Goal: Task Accomplishment & Management: Use online tool/utility

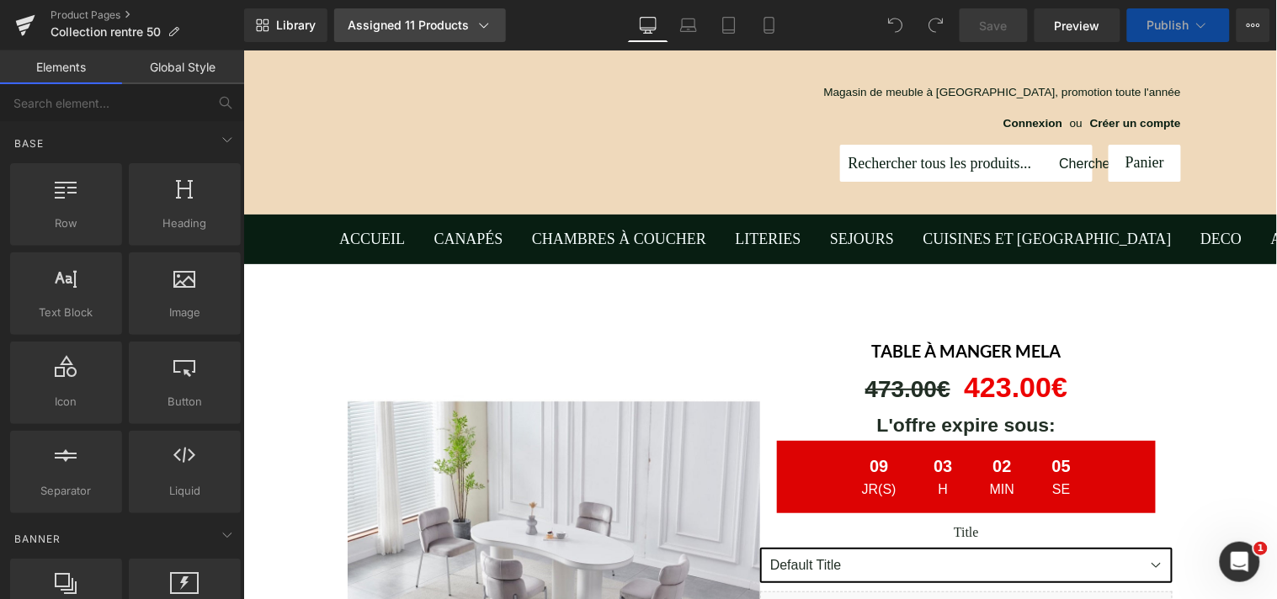
click at [421, 23] on div "Assigned 11 Products" at bounding box center [420, 25] width 145 height 17
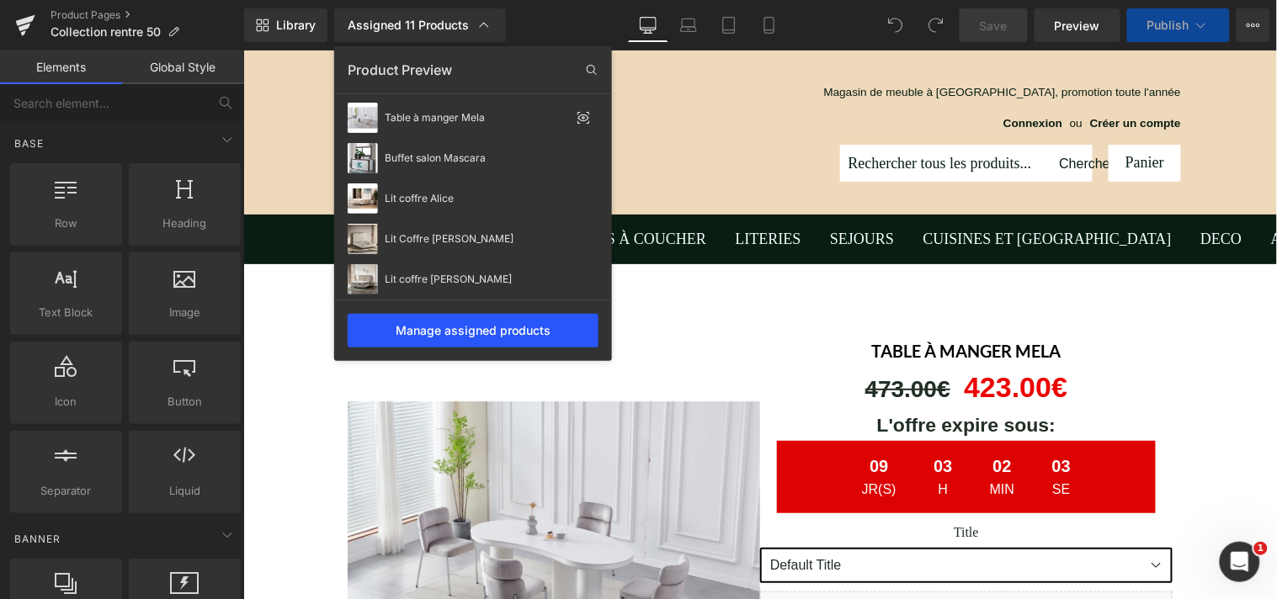
click at [468, 326] on div "Manage assigned products" at bounding box center [473, 331] width 251 height 34
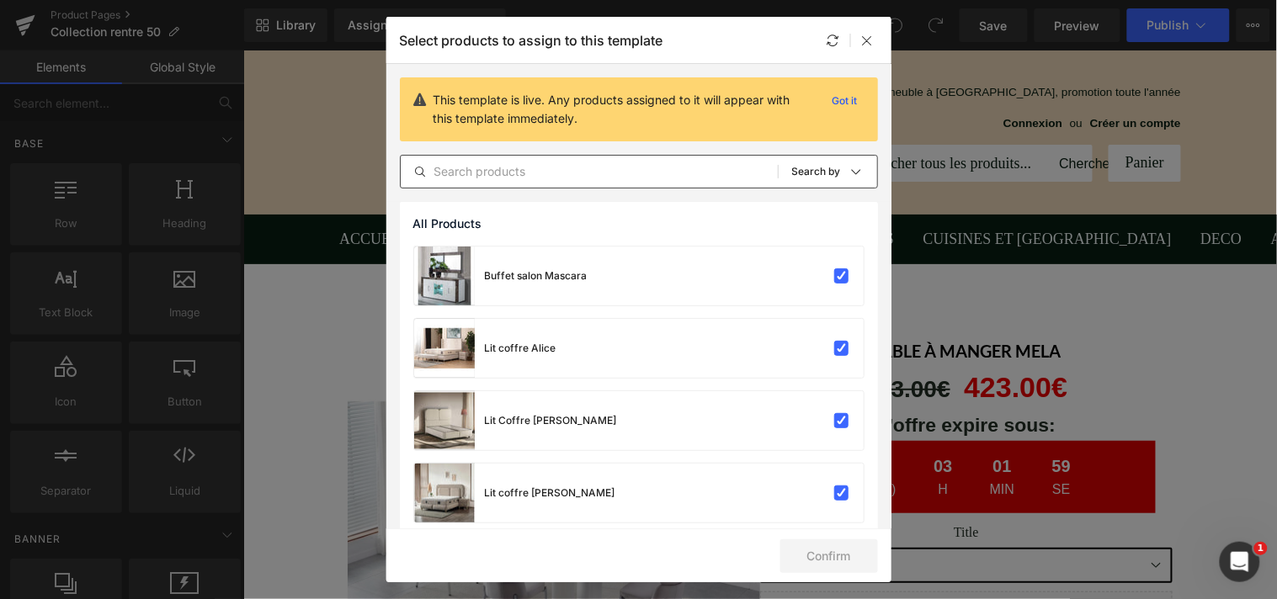
click at [512, 177] on input "text" at bounding box center [589, 172] width 377 height 20
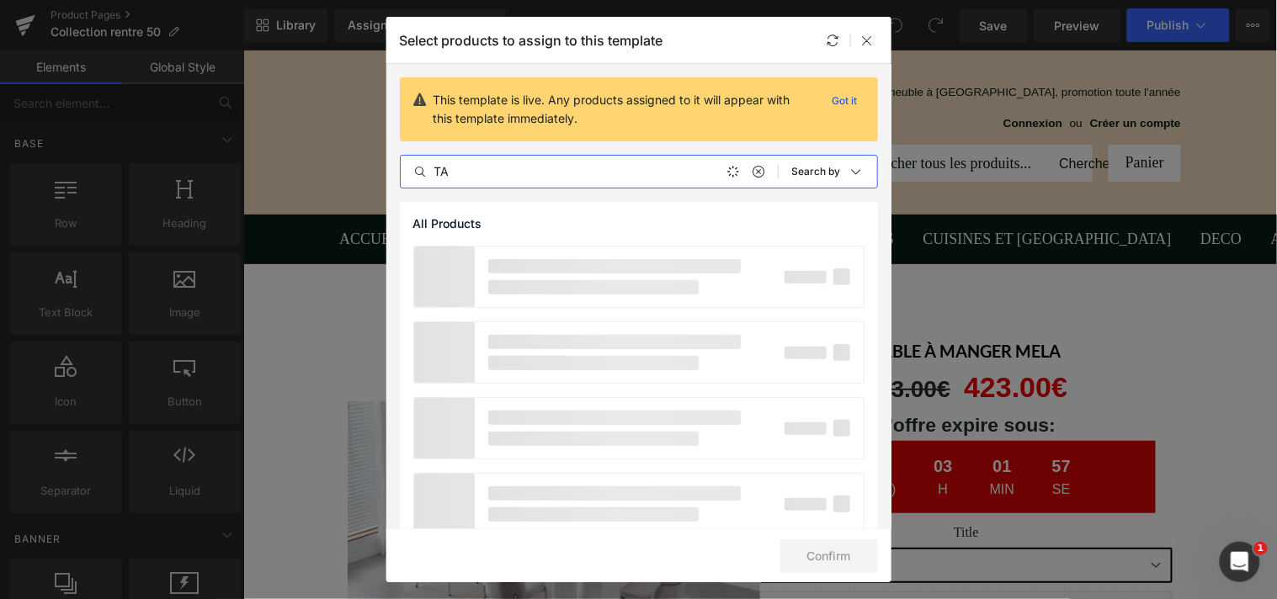
type input "T"
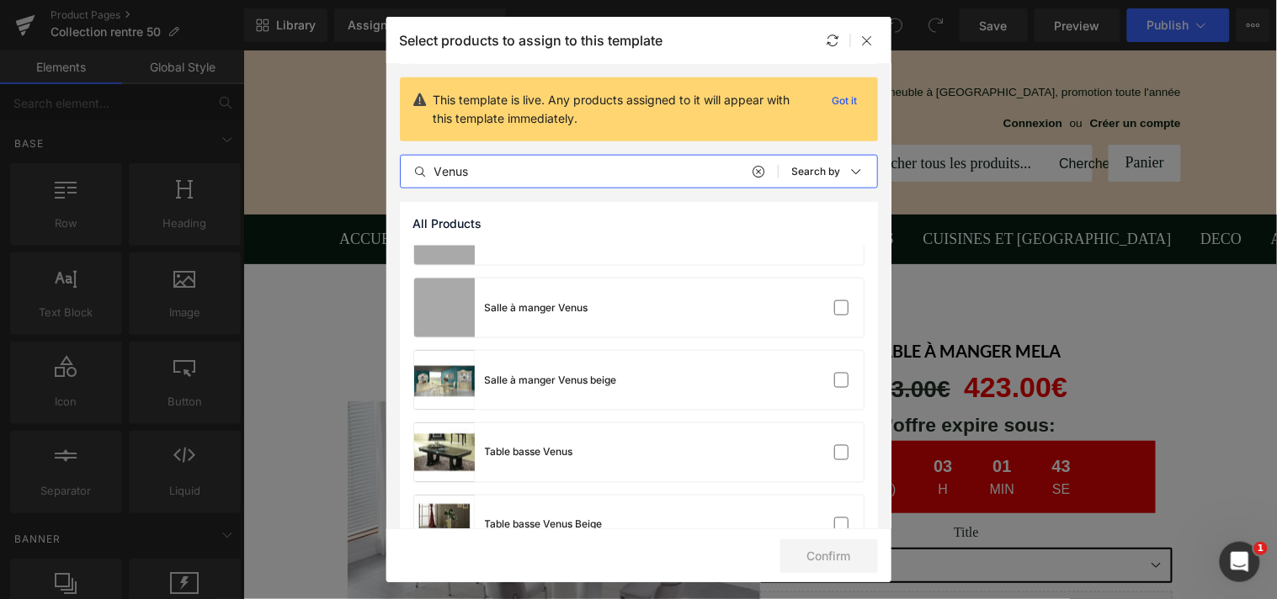
scroll to position [478, 0]
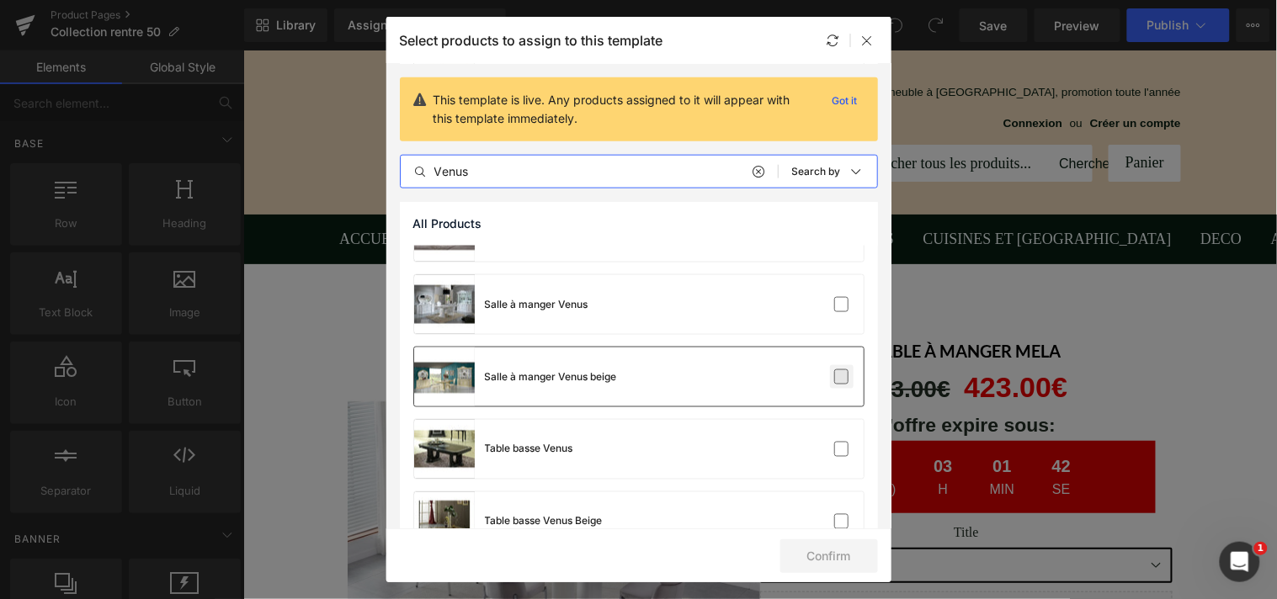
type input "Venus"
click at [842, 377] on label at bounding box center [841, 376] width 15 height 15
click at [841, 377] on input "checkbox" at bounding box center [841, 377] width 0 height 0
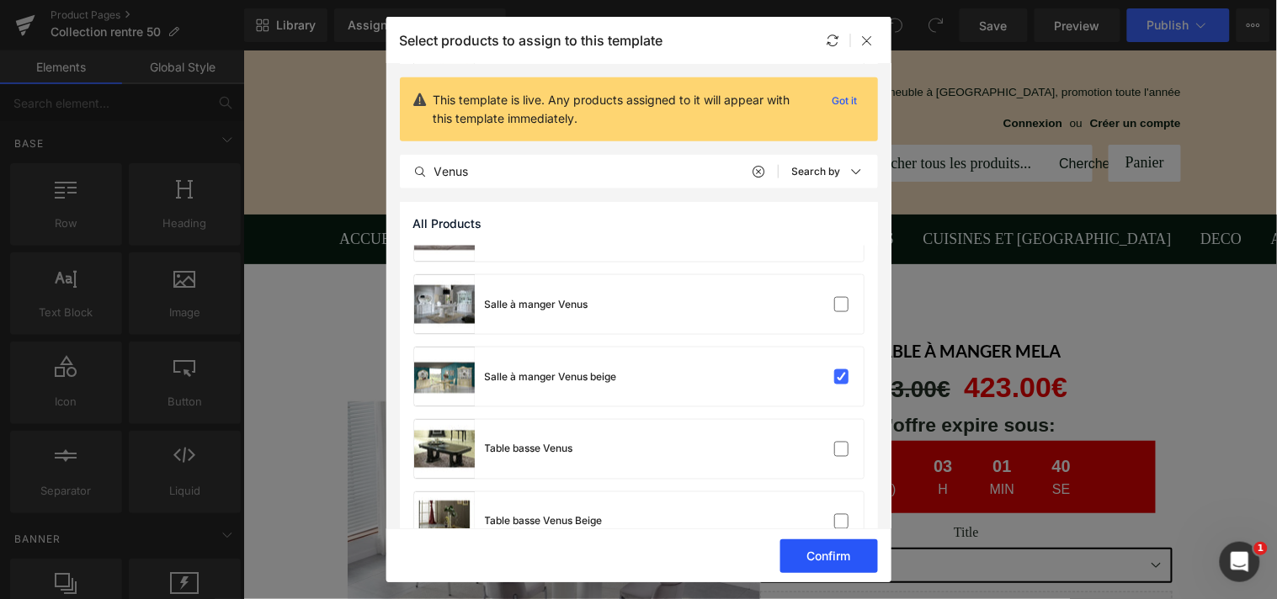
click at [836, 550] on button "Confirm" at bounding box center [829, 556] width 98 height 34
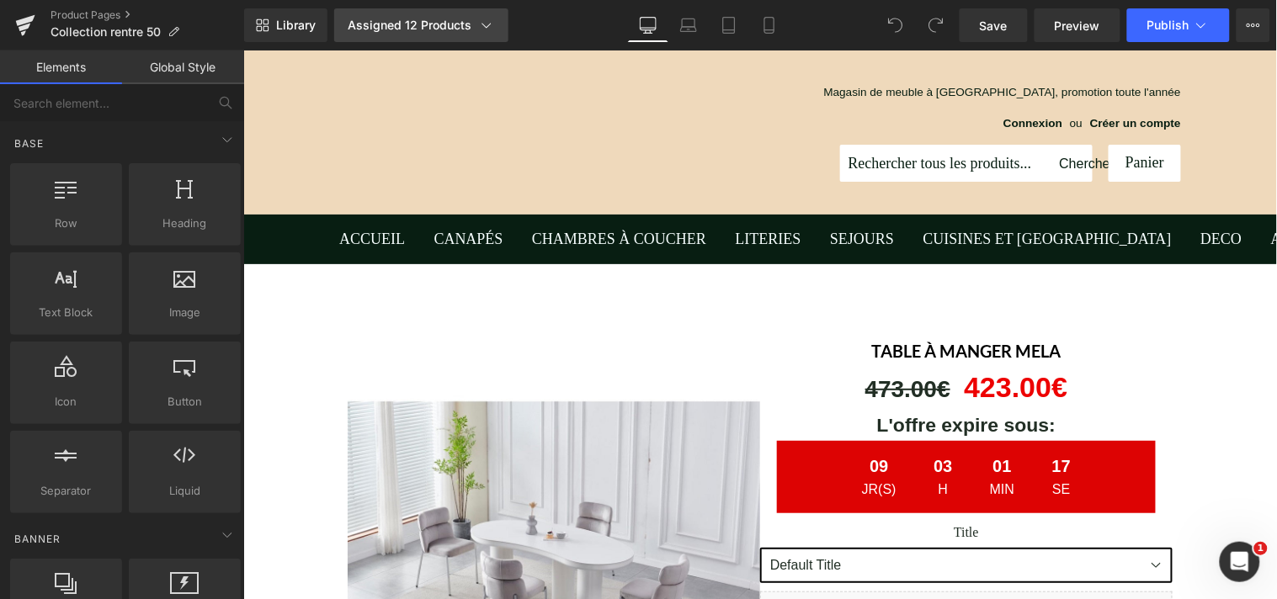
click at [392, 24] on div "Assigned 12 Products" at bounding box center [421, 25] width 147 height 17
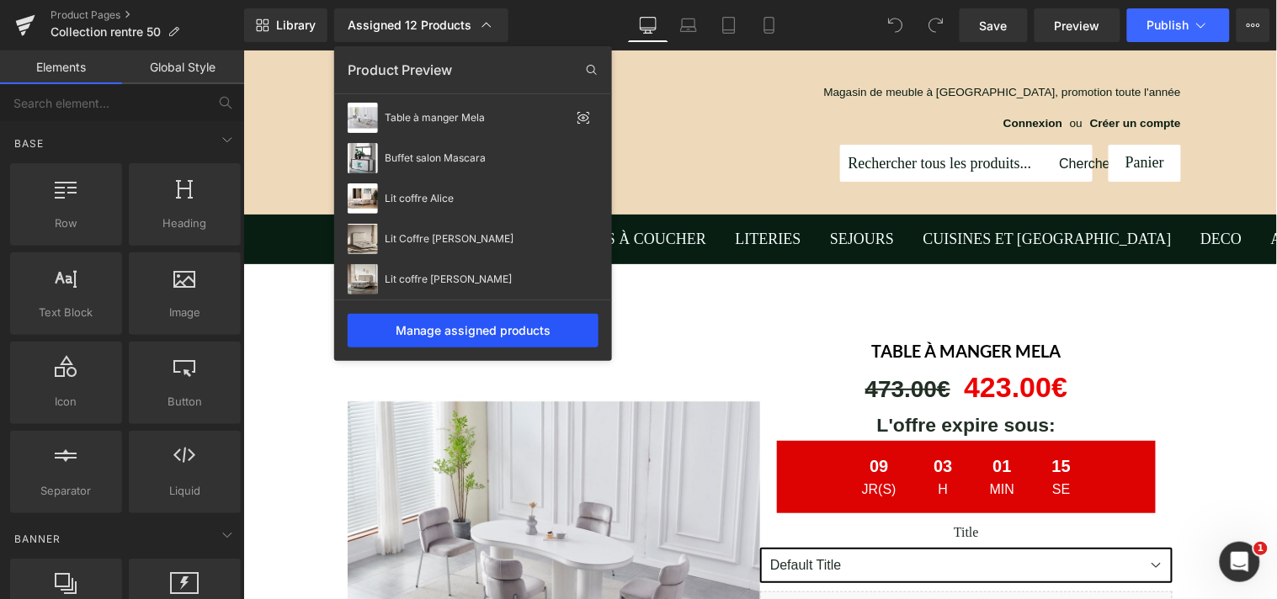
click at [473, 324] on div "Manage assigned products" at bounding box center [473, 331] width 251 height 34
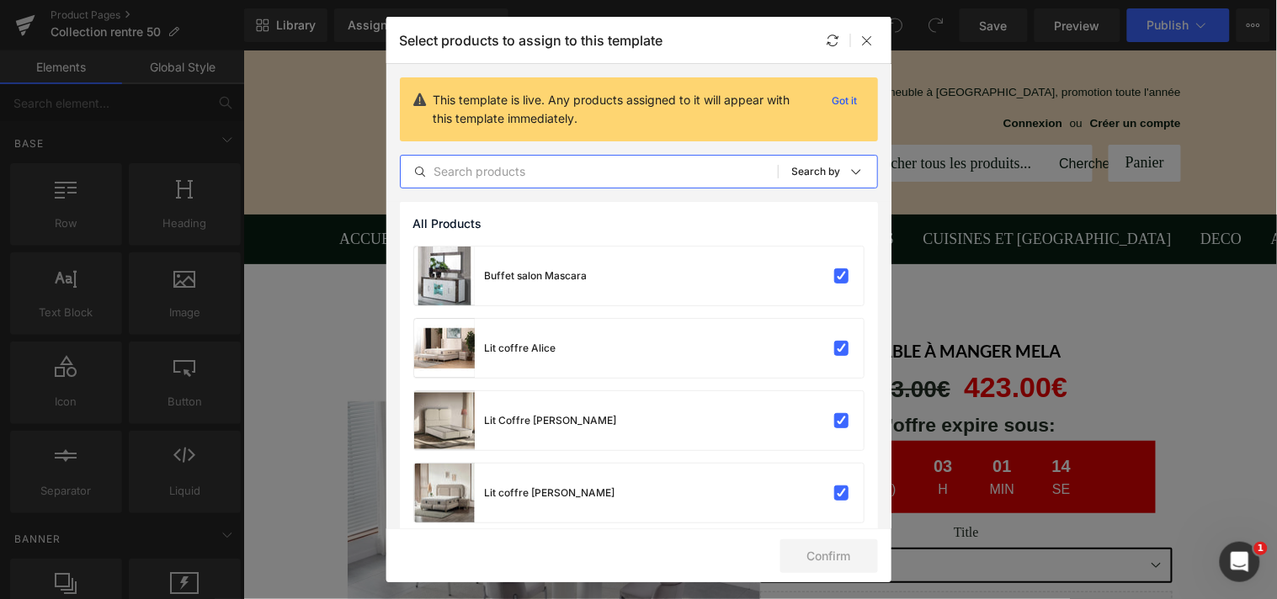
click at [544, 174] on input "text" at bounding box center [589, 172] width 377 height 20
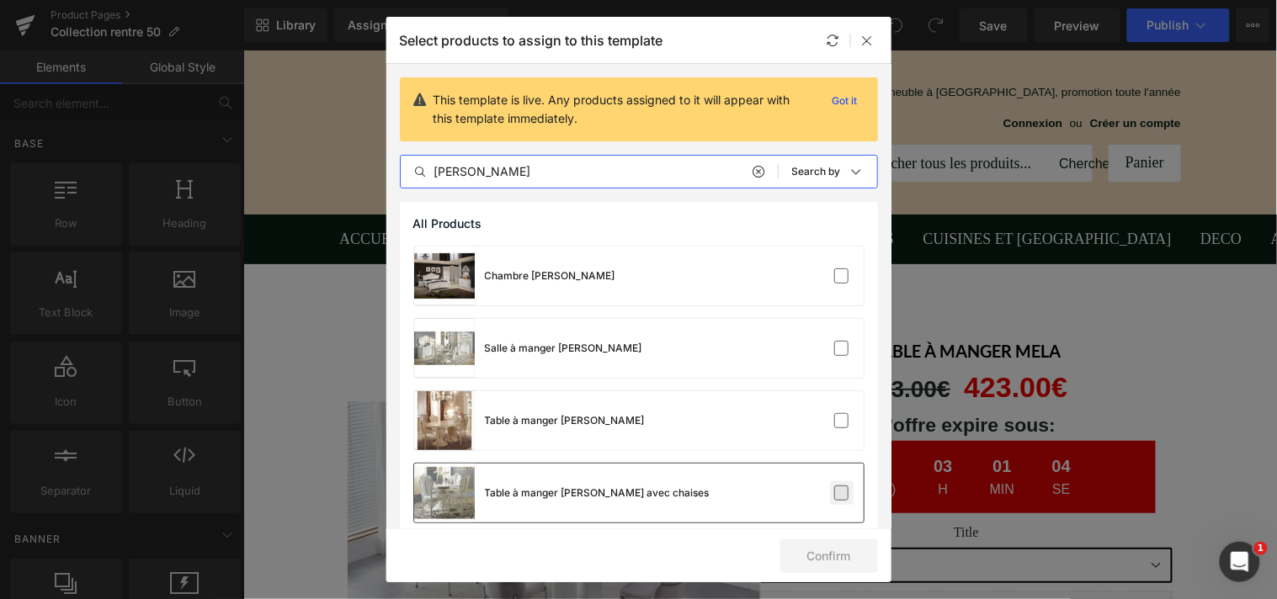
type input "[PERSON_NAME]"
click at [834, 486] on label at bounding box center [841, 493] width 15 height 15
click at [841, 493] on input "checkbox" at bounding box center [841, 493] width 0 height 0
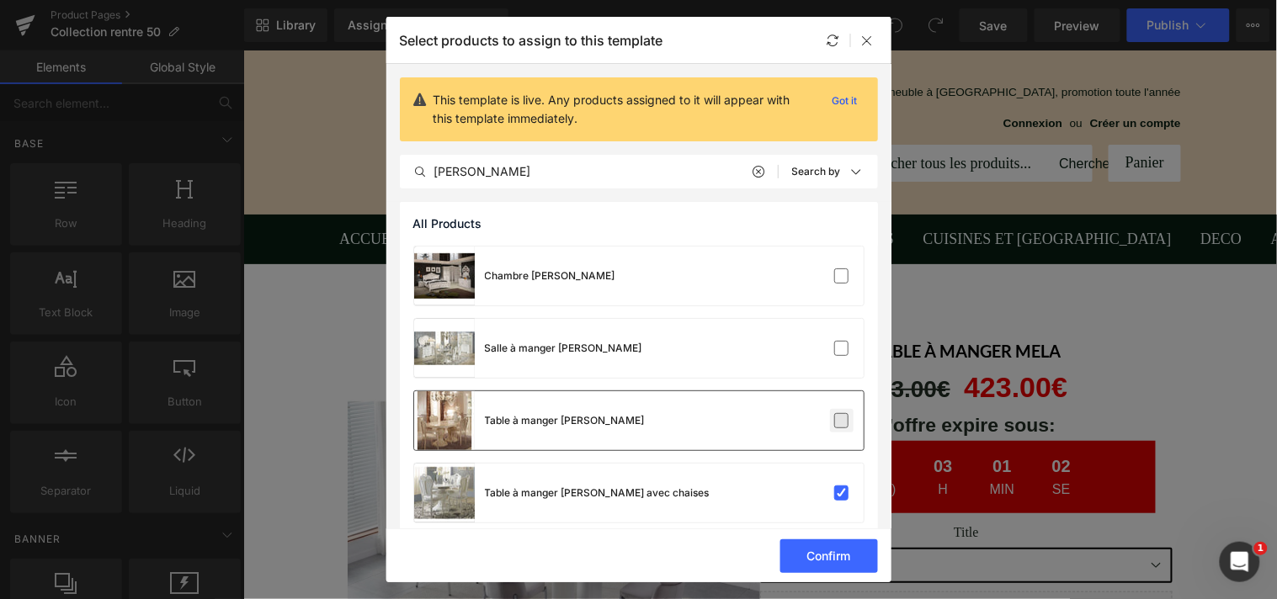
click at [839, 418] on label at bounding box center [841, 420] width 15 height 15
click at [841, 421] on input "checkbox" at bounding box center [841, 421] width 0 height 0
click at [852, 549] on button "Confirm" at bounding box center [829, 556] width 98 height 34
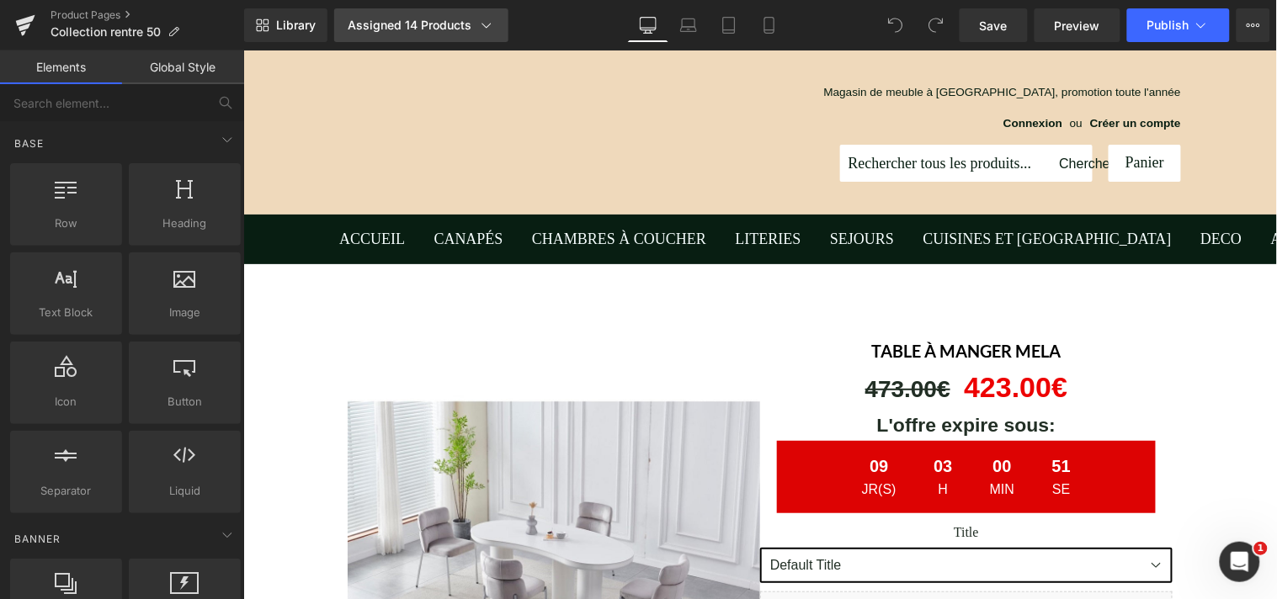
click at [448, 25] on div "Assigned 14 Products" at bounding box center [421, 25] width 147 height 17
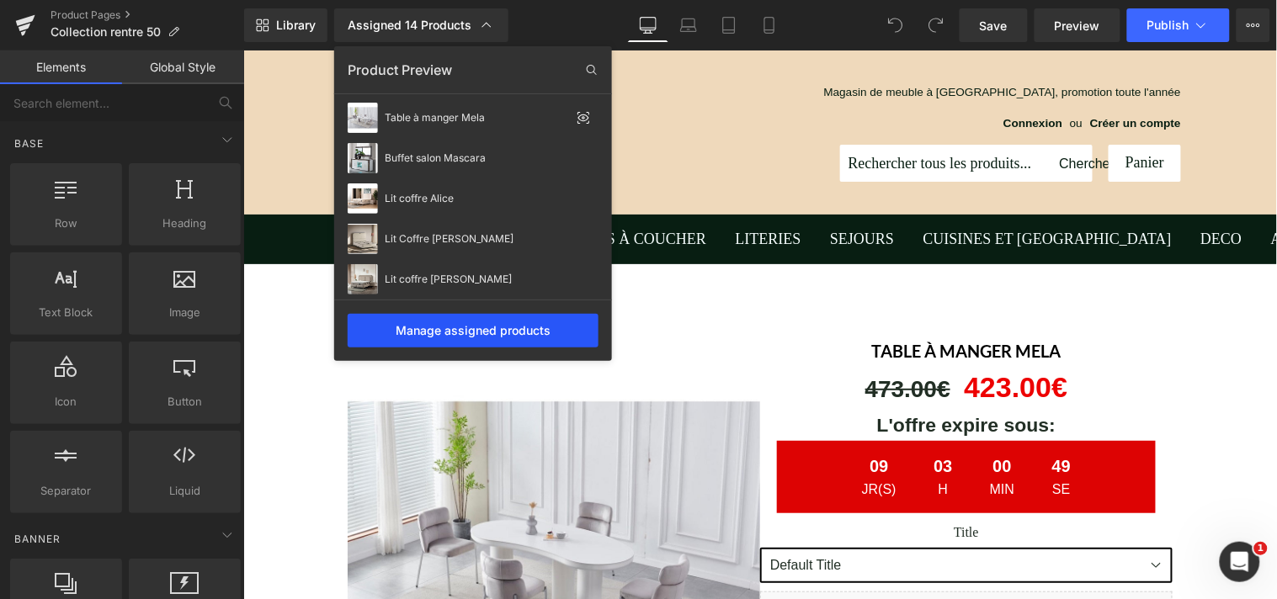
click at [463, 325] on div "Manage assigned products" at bounding box center [473, 331] width 251 height 34
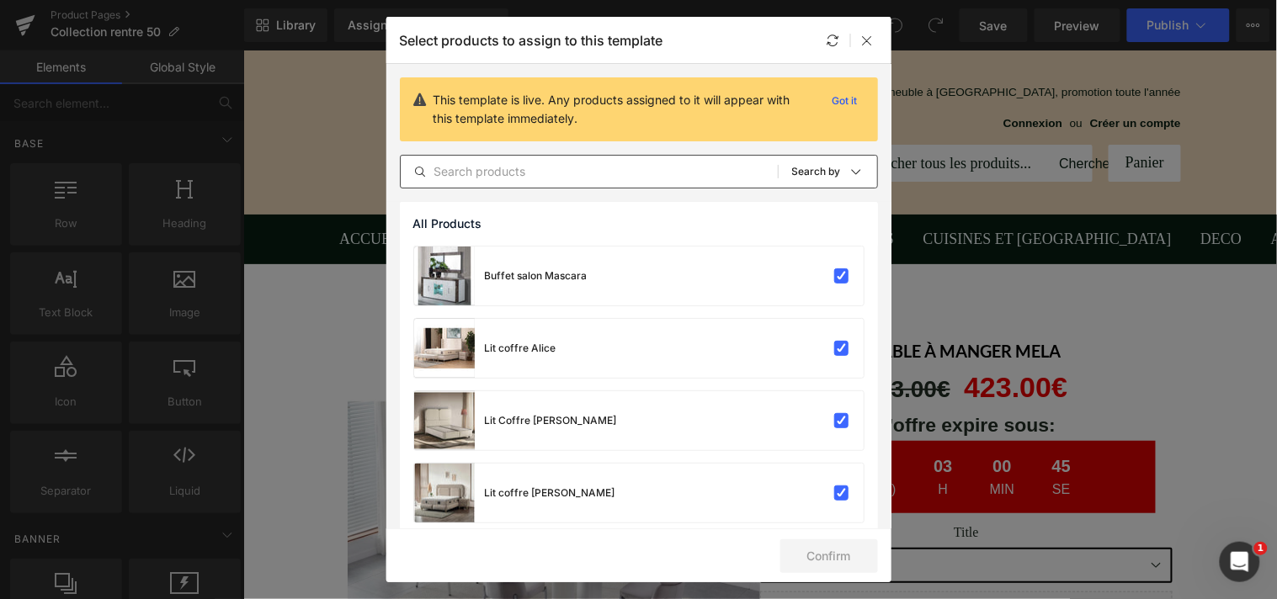
click at [611, 177] on input "text" at bounding box center [589, 172] width 377 height 20
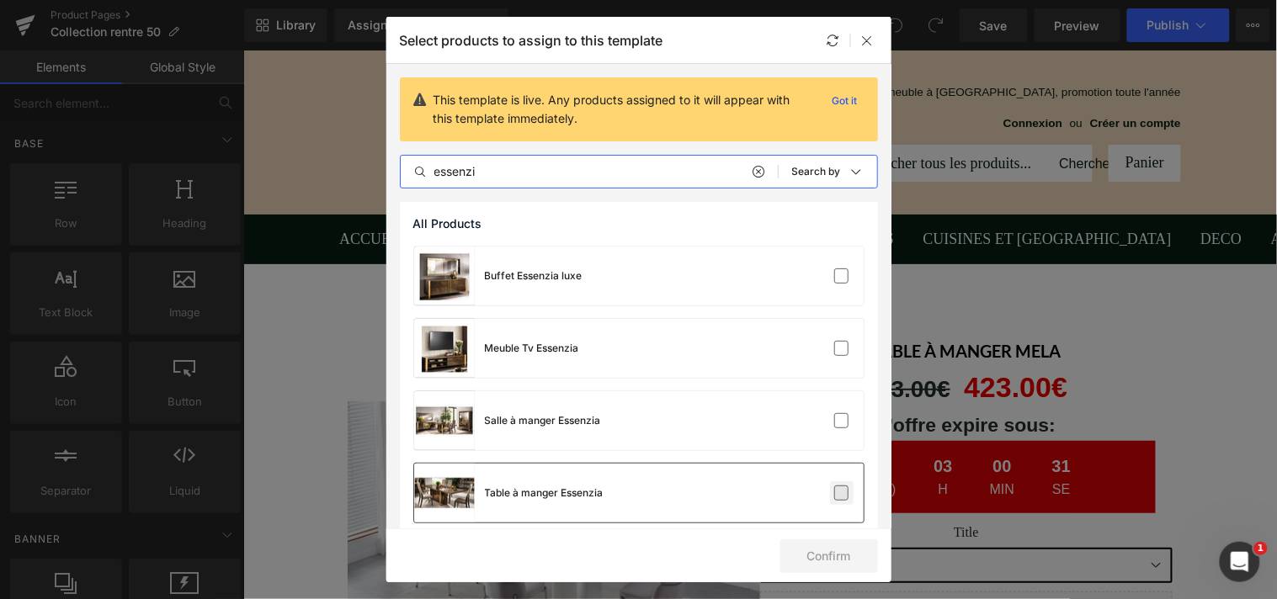
type input "essenzi"
click at [834, 494] on label at bounding box center [841, 493] width 15 height 15
click at [841, 493] on input "checkbox" at bounding box center [841, 493] width 0 height 0
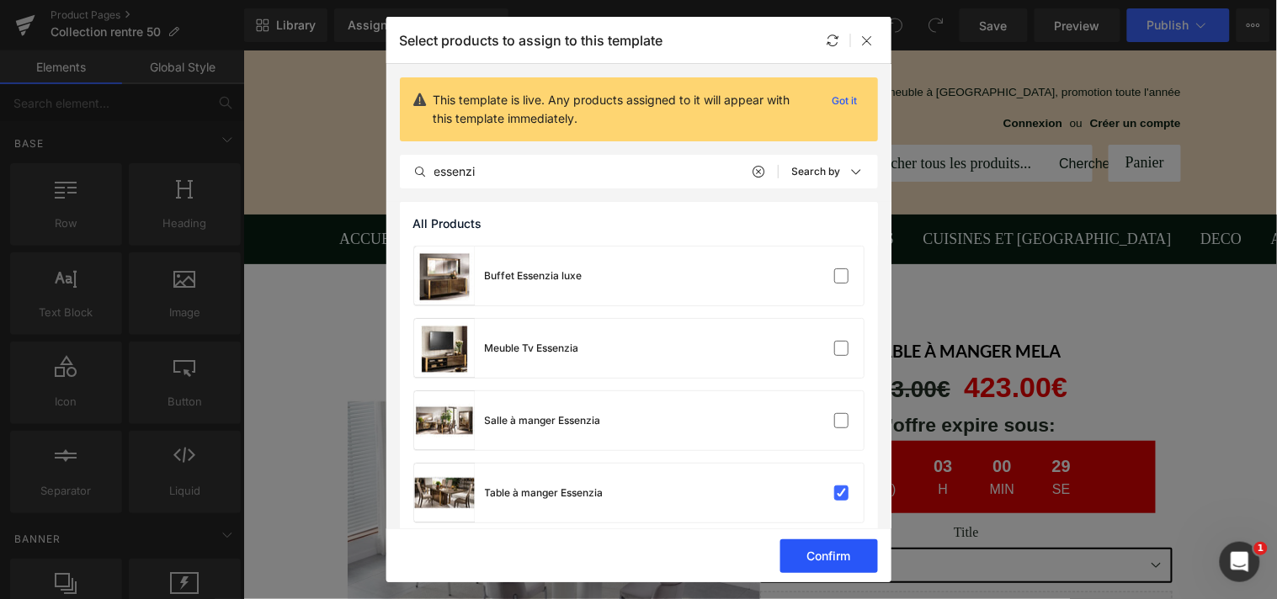
click at [835, 554] on button "Confirm" at bounding box center [829, 556] width 98 height 34
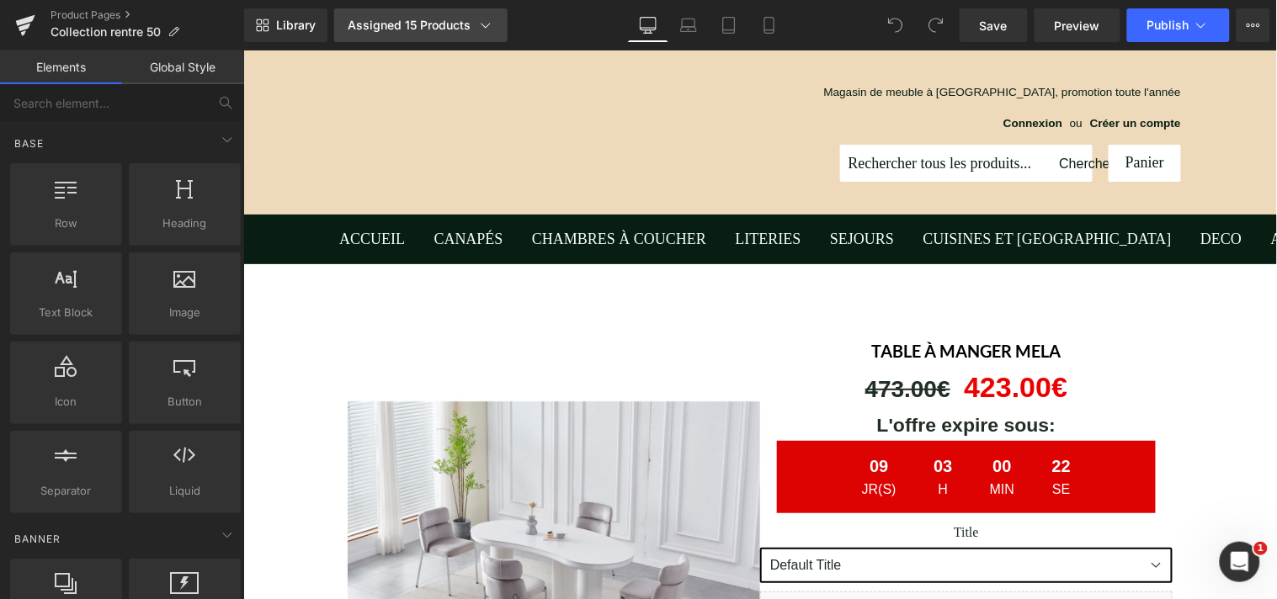
click at [422, 25] on div "Assigned 15 Products" at bounding box center [421, 25] width 146 height 17
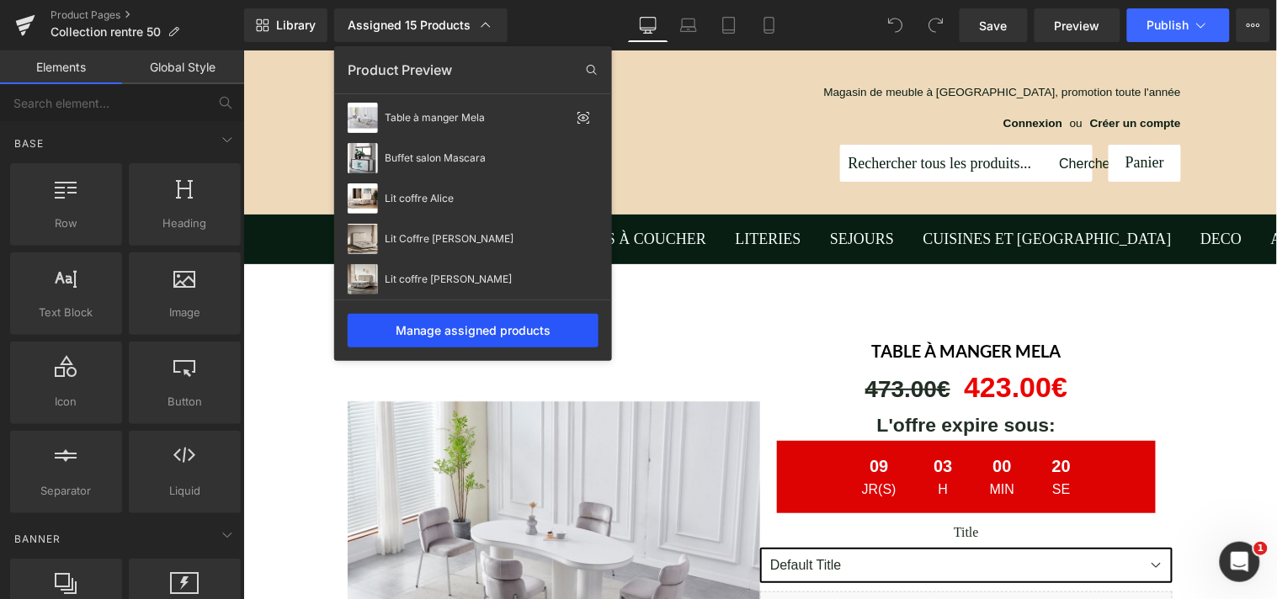
click at [463, 332] on div "Manage assigned products" at bounding box center [473, 331] width 251 height 34
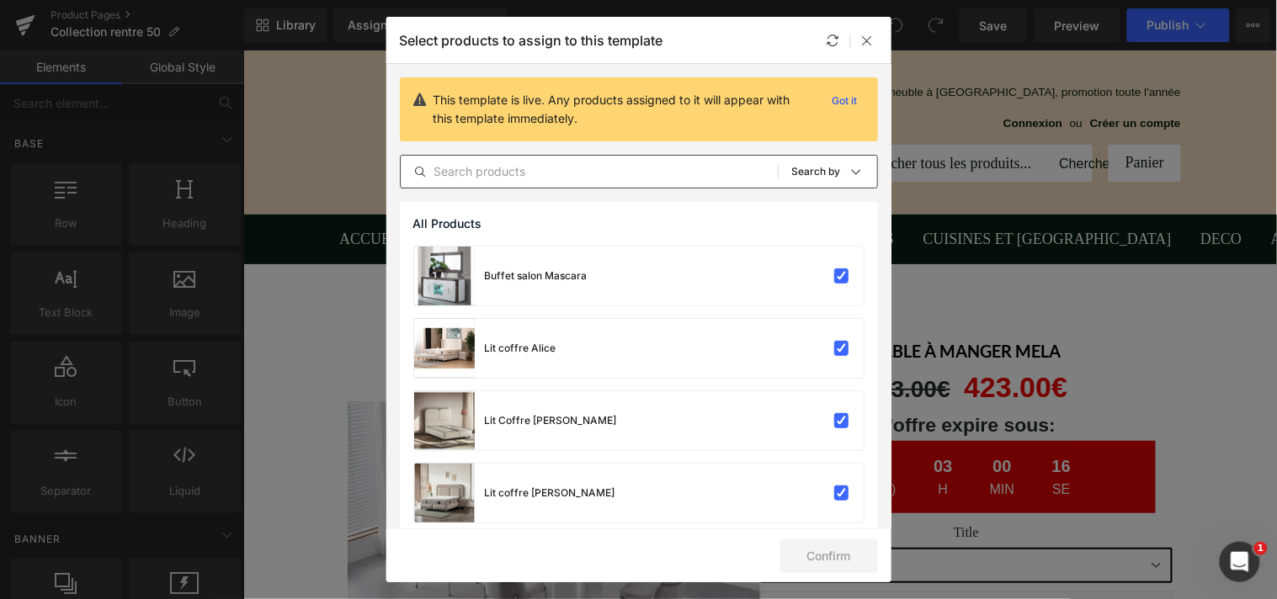
click at [522, 173] on input "text" at bounding box center [589, 172] width 377 height 20
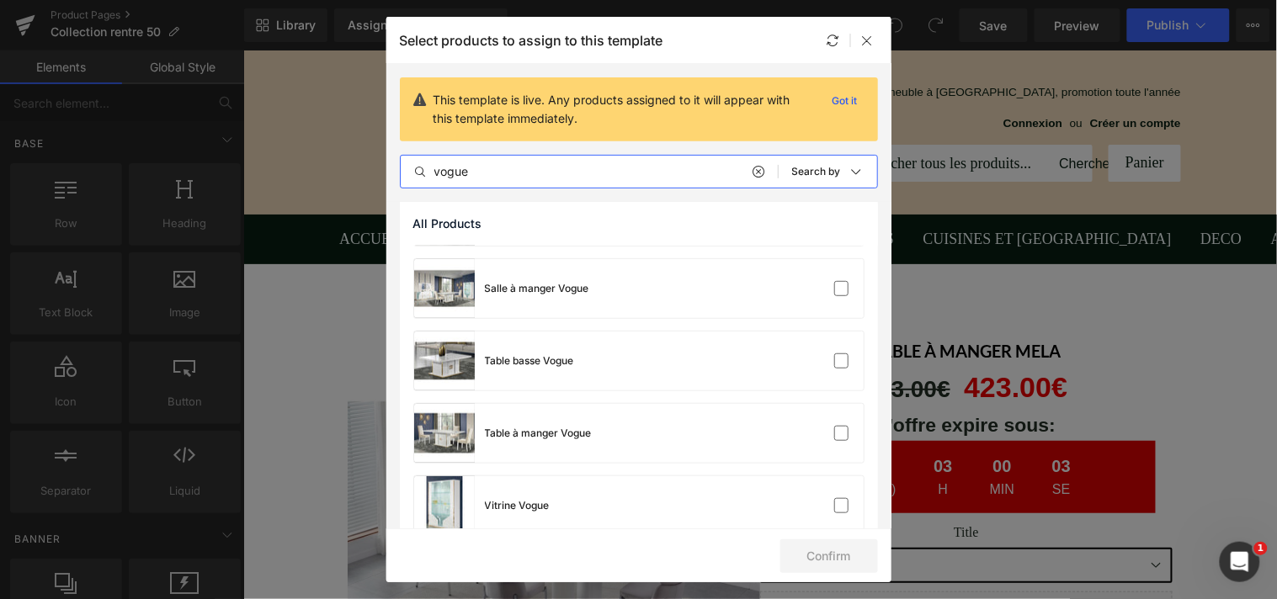
scroll to position [146, 0]
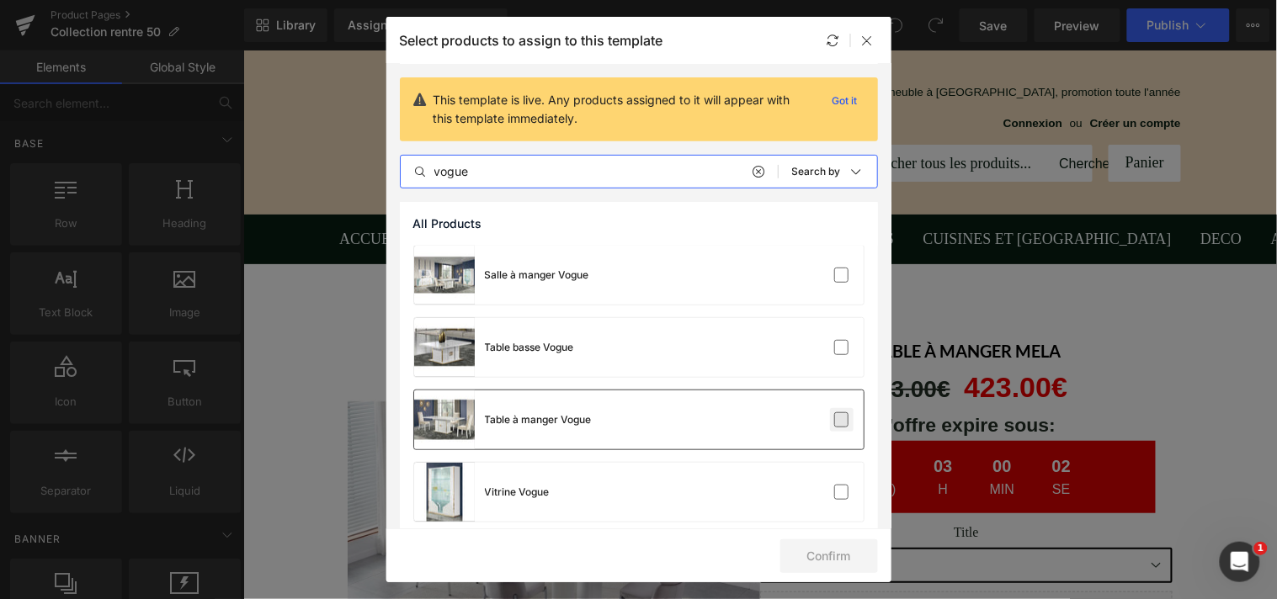
type input "vogue"
click at [836, 422] on label at bounding box center [841, 419] width 15 height 15
click at [841, 420] on input "checkbox" at bounding box center [841, 420] width 0 height 0
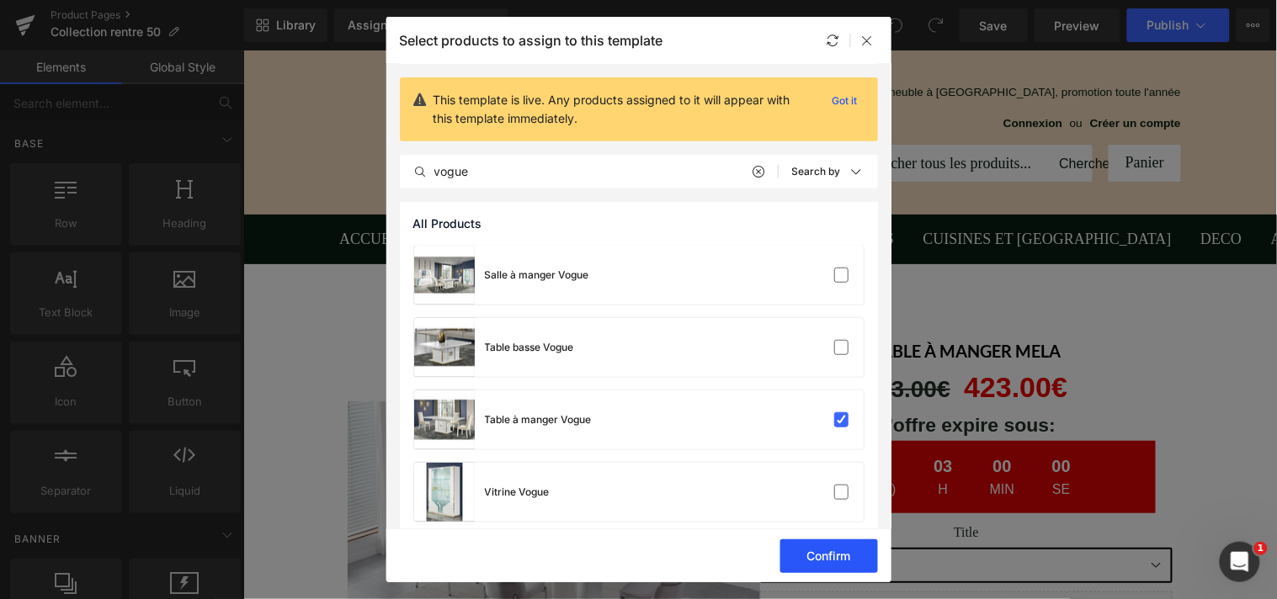
click at [833, 548] on button "Confirm" at bounding box center [829, 556] width 98 height 34
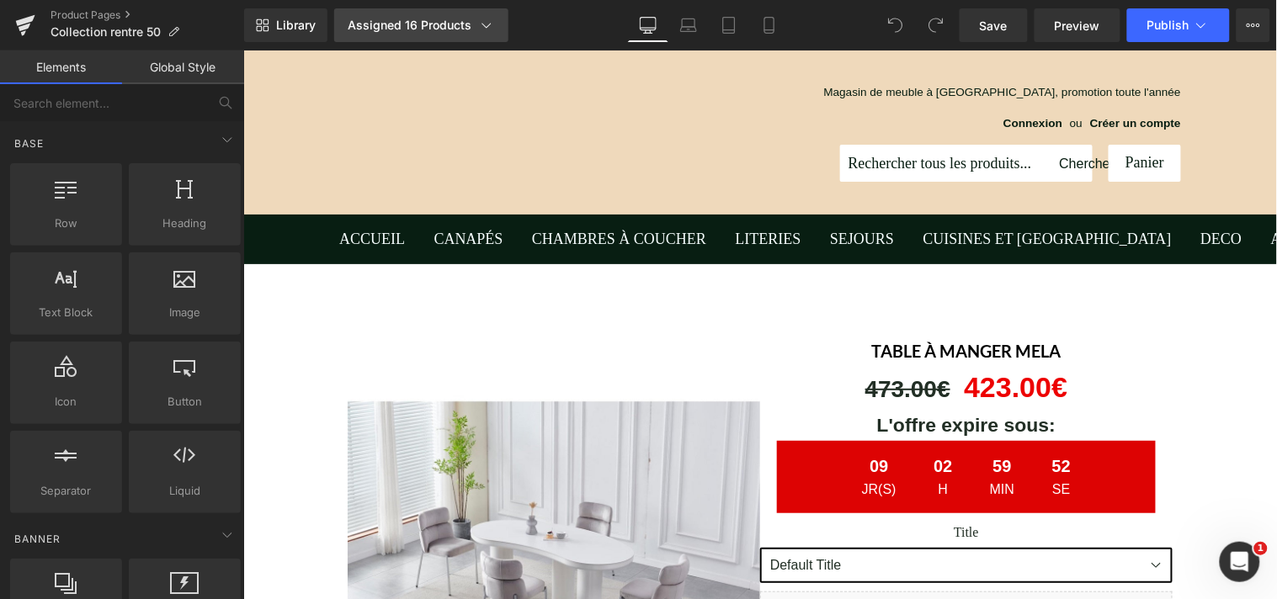
click at [419, 23] on div "Assigned 16 Products" at bounding box center [421, 25] width 147 height 17
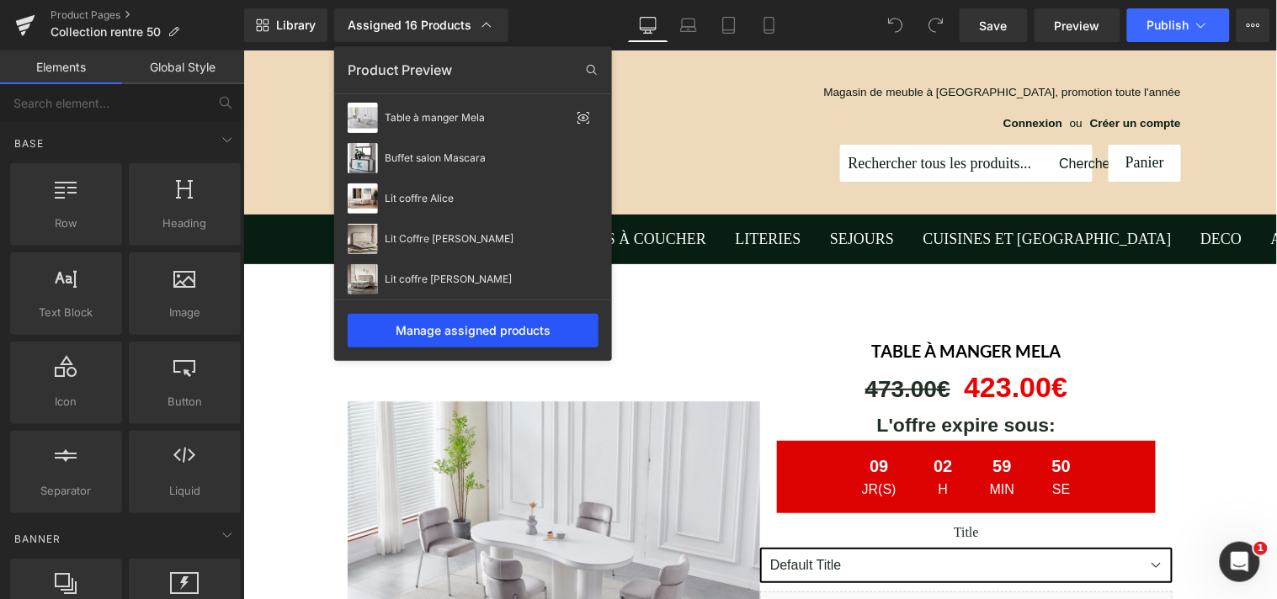
click at [446, 326] on div "Manage assigned products" at bounding box center [473, 331] width 251 height 34
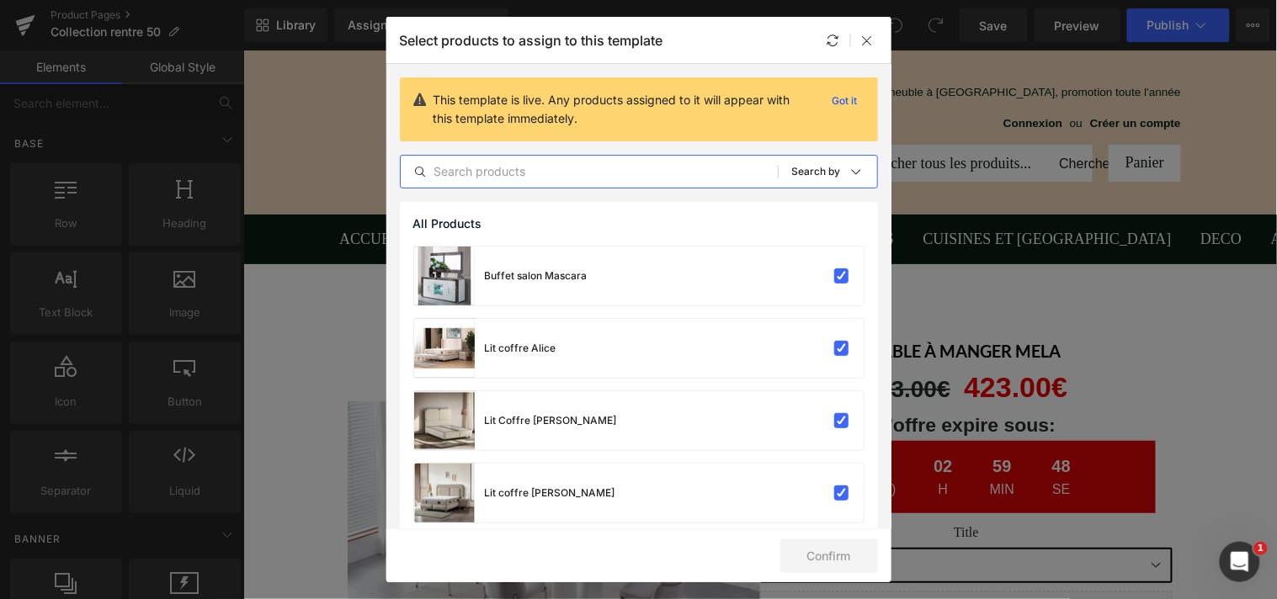
click at [493, 173] on input "text" at bounding box center [589, 172] width 377 height 20
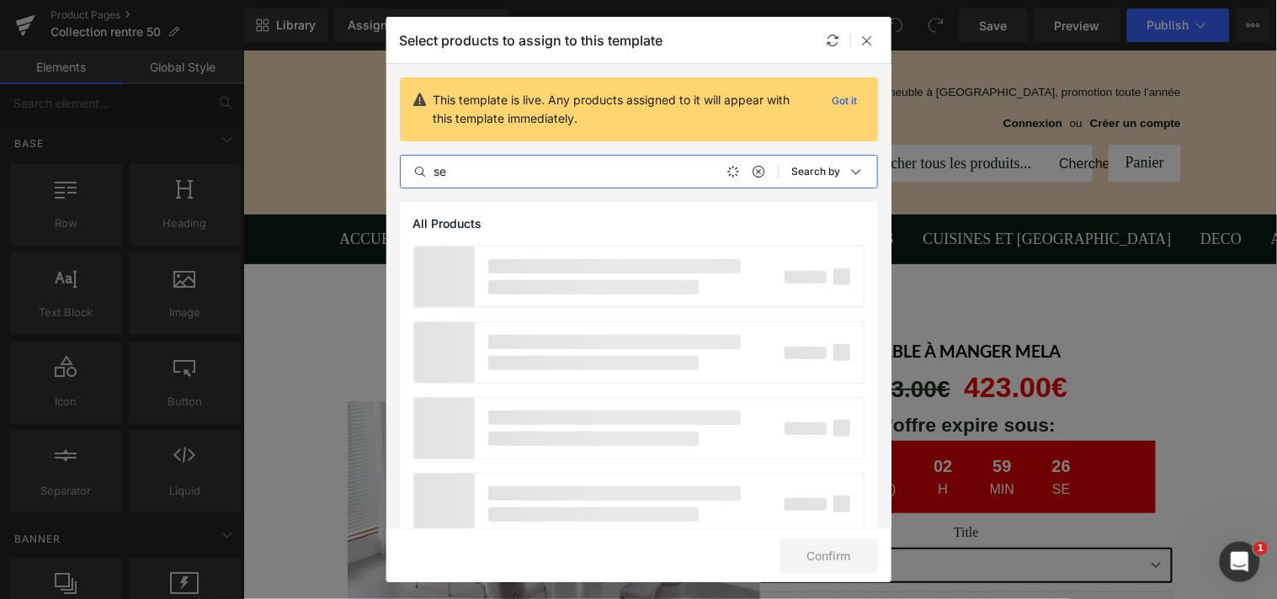
type input "s"
type input "p"
type input "h"
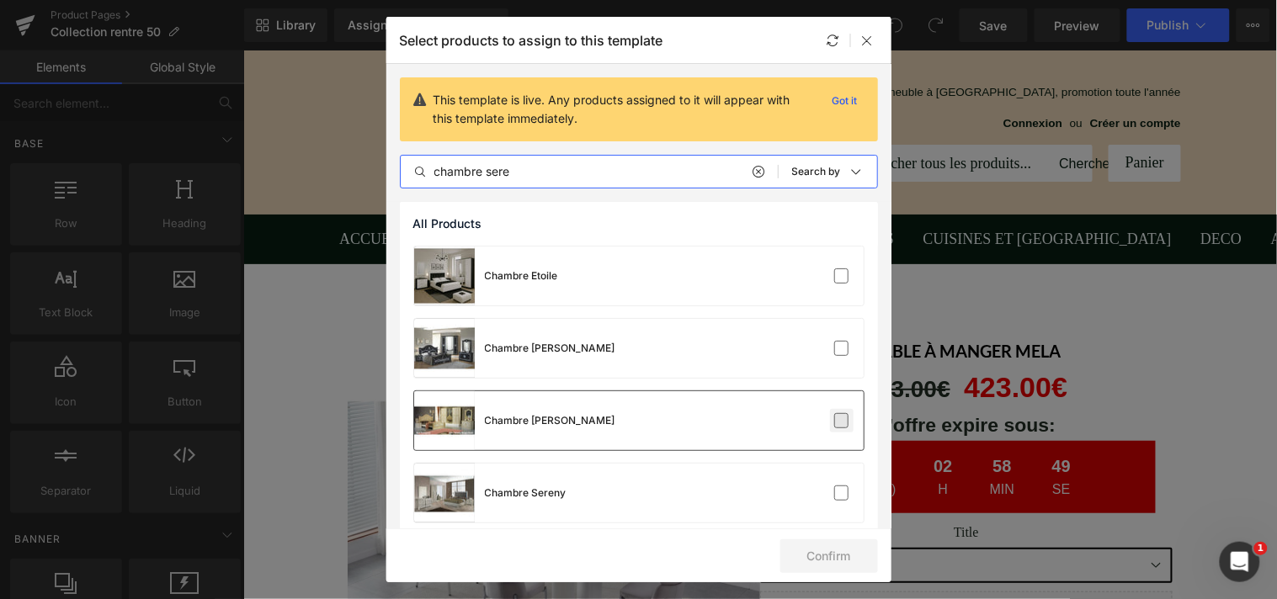
type input "chambre sere"
click at [836, 419] on label at bounding box center [841, 420] width 15 height 15
click at [841, 421] on input "checkbox" at bounding box center [841, 421] width 0 height 0
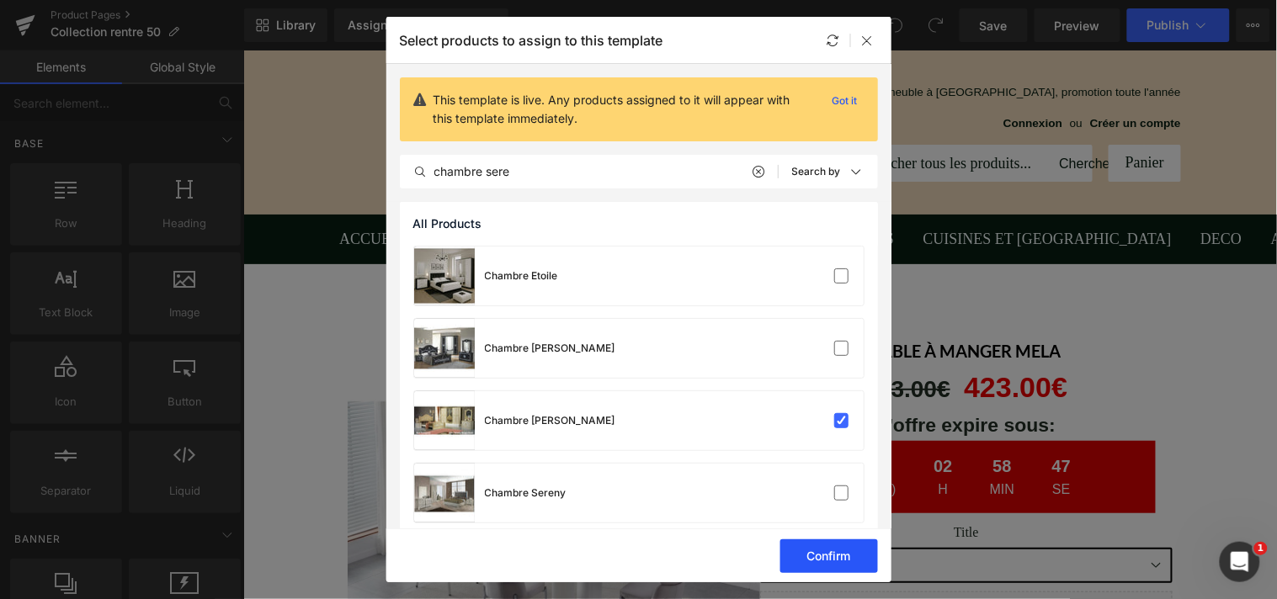
click at [839, 552] on button "Confirm" at bounding box center [829, 556] width 98 height 34
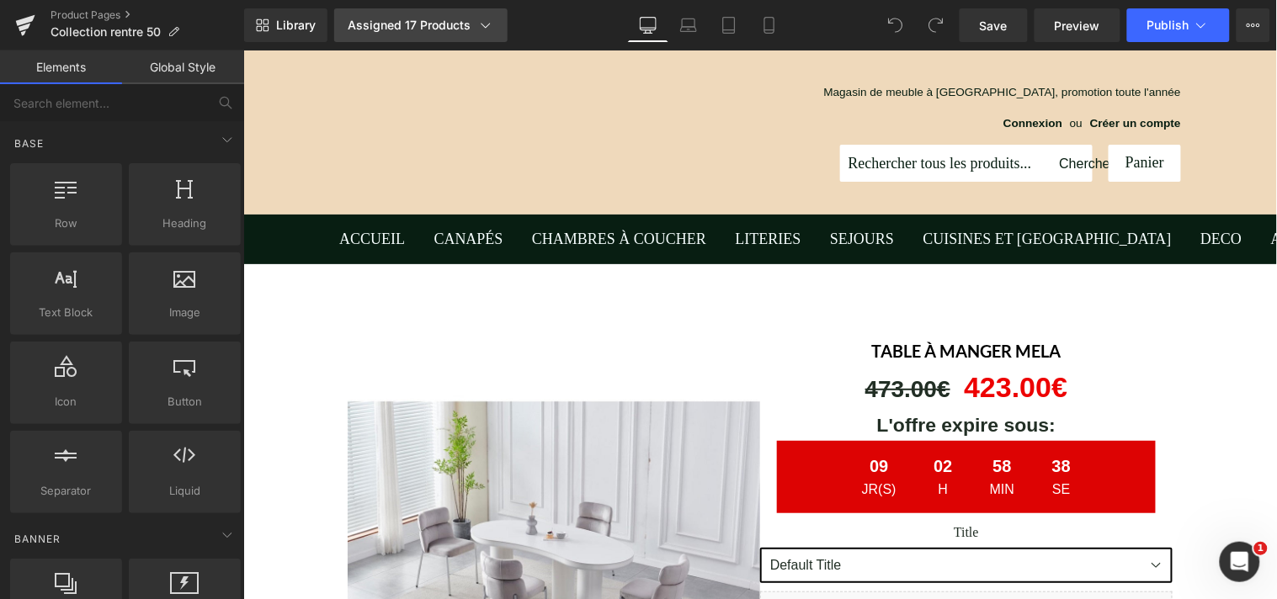
click at [438, 22] on div "Assigned 17 Products" at bounding box center [421, 25] width 146 height 17
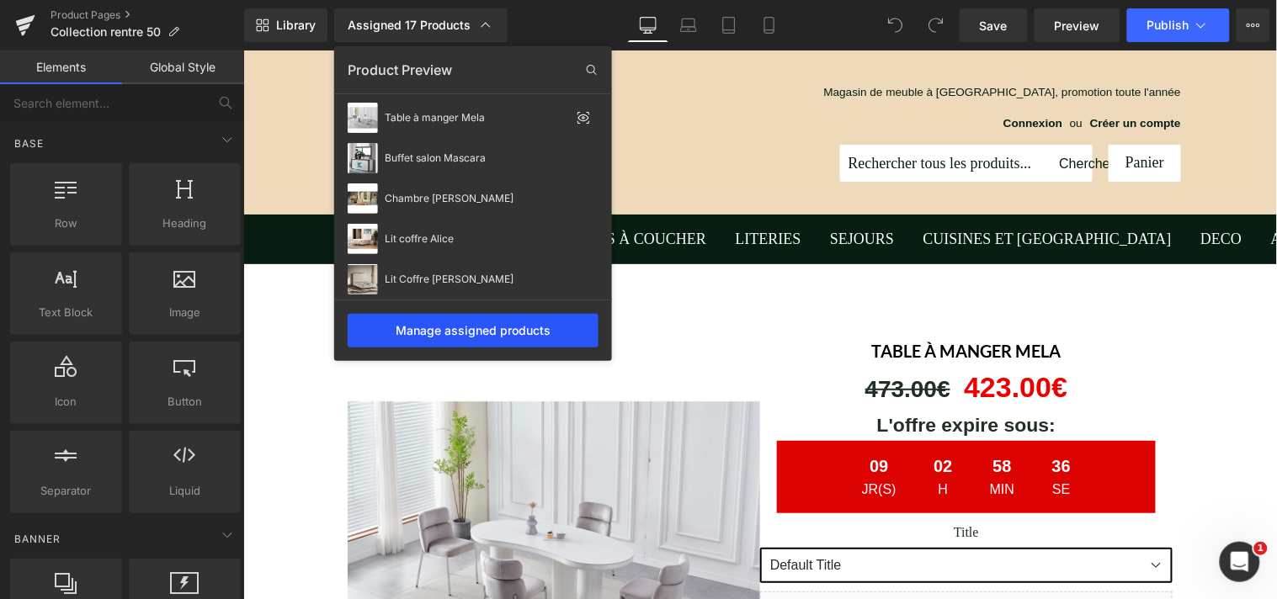
click at [460, 326] on div "Manage assigned products" at bounding box center [473, 331] width 251 height 34
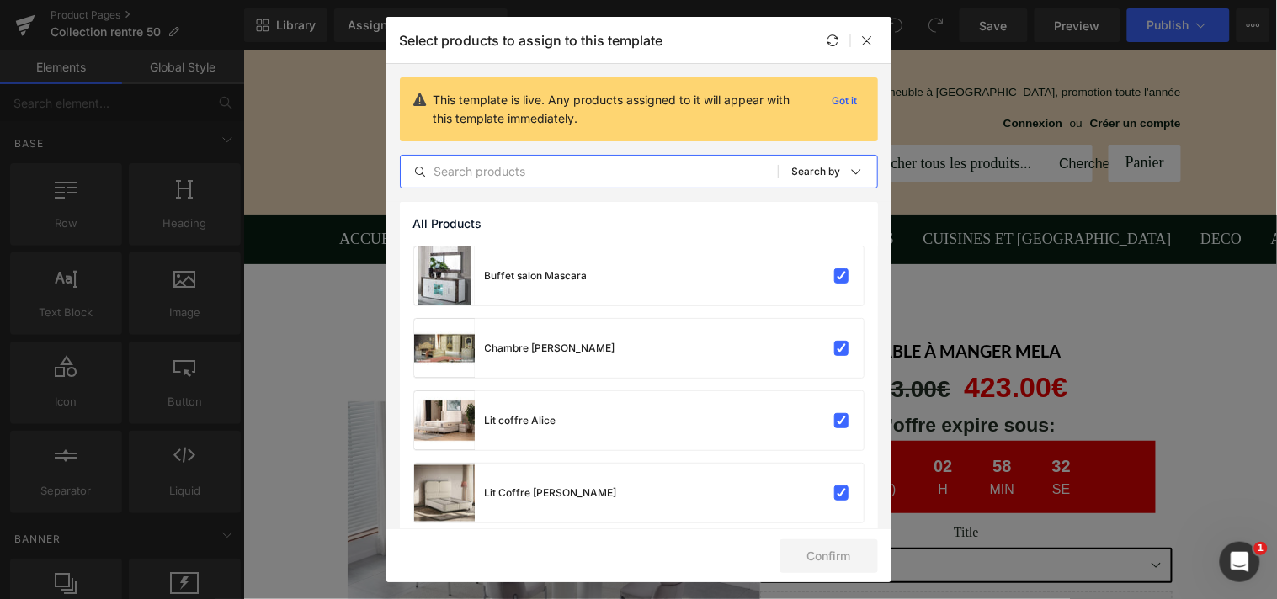
click at [502, 178] on input "text" at bounding box center [589, 172] width 377 height 20
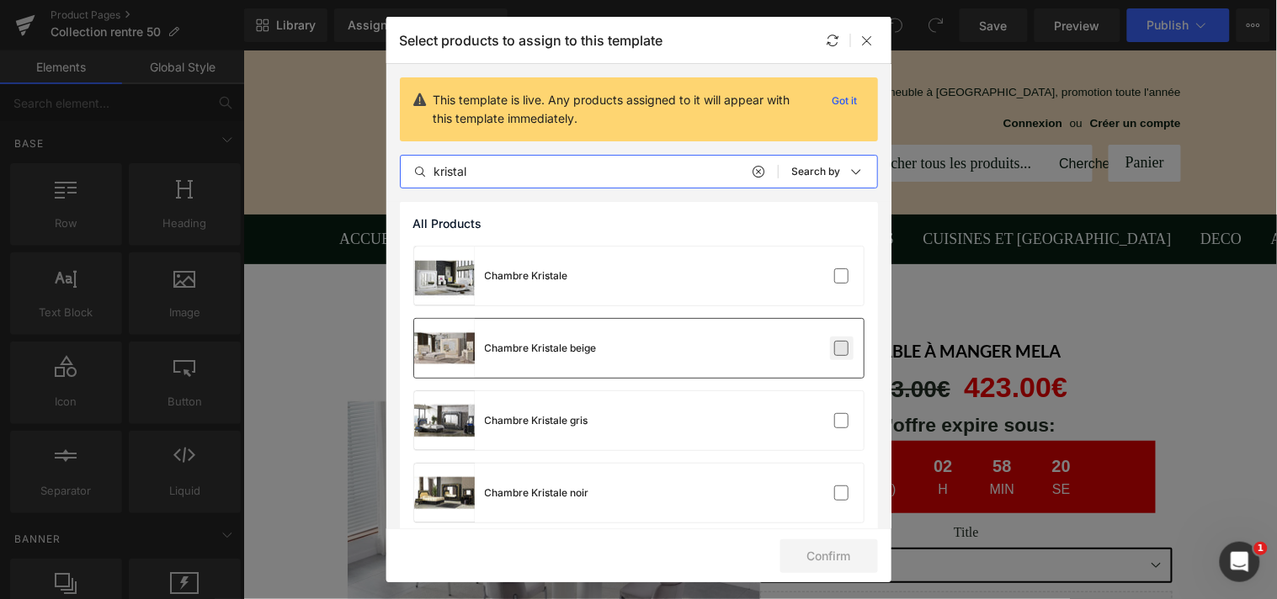
type input "kristal"
click at [834, 343] on label at bounding box center [841, 348] width 15 height 15
click at [841, 348] on input "checkbox" at bounding box center [841, 348] width 0 height 0
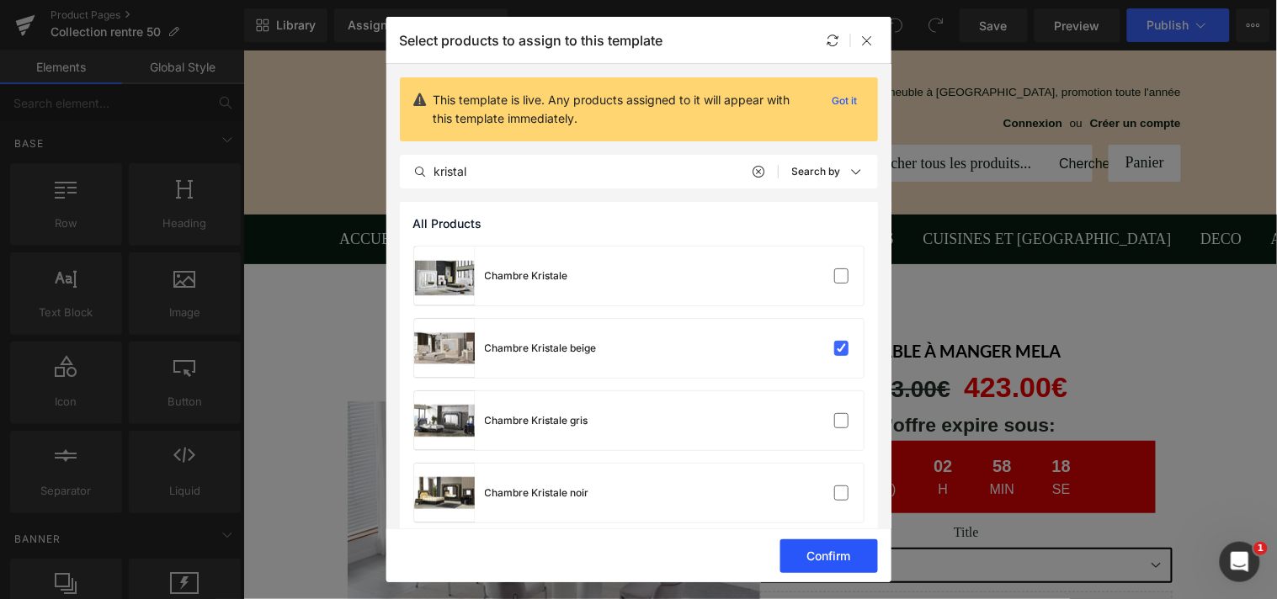
click at [840, 553] on button "Confirm" at bounding box center [829, 556] width 98 height 34
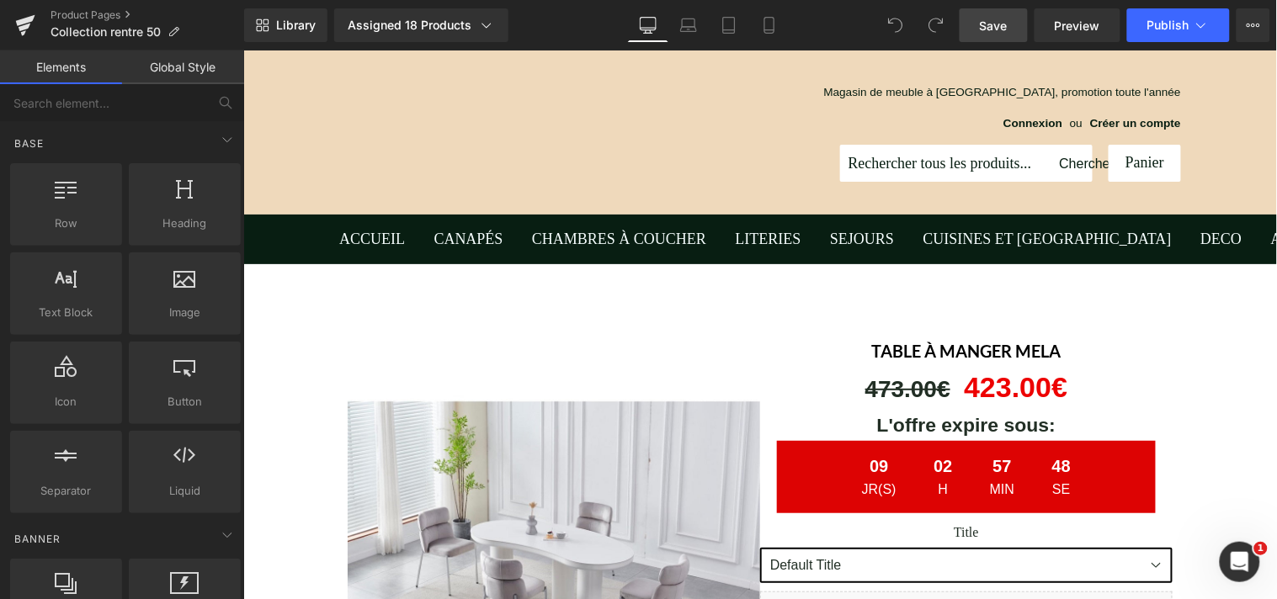
click at [1007, 23] on span "Save" at bounding box center [993, 26] width 28 height 18
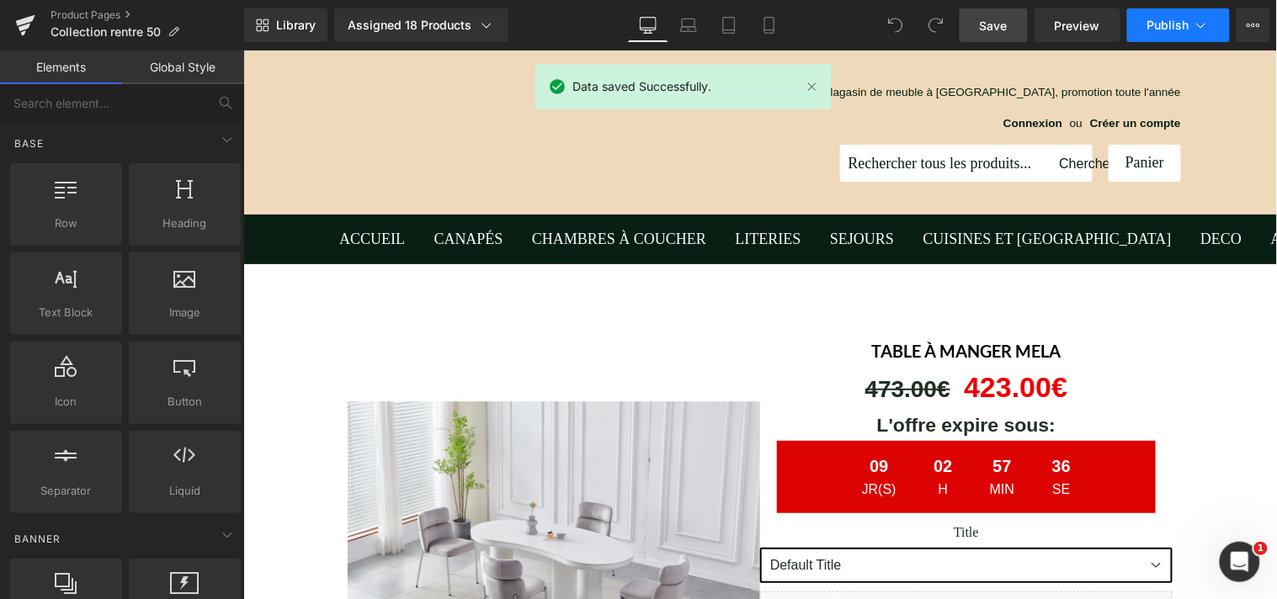
click at [1181, 19] on span "Publish" at bounding box center [1168, 25] width 42 height 13
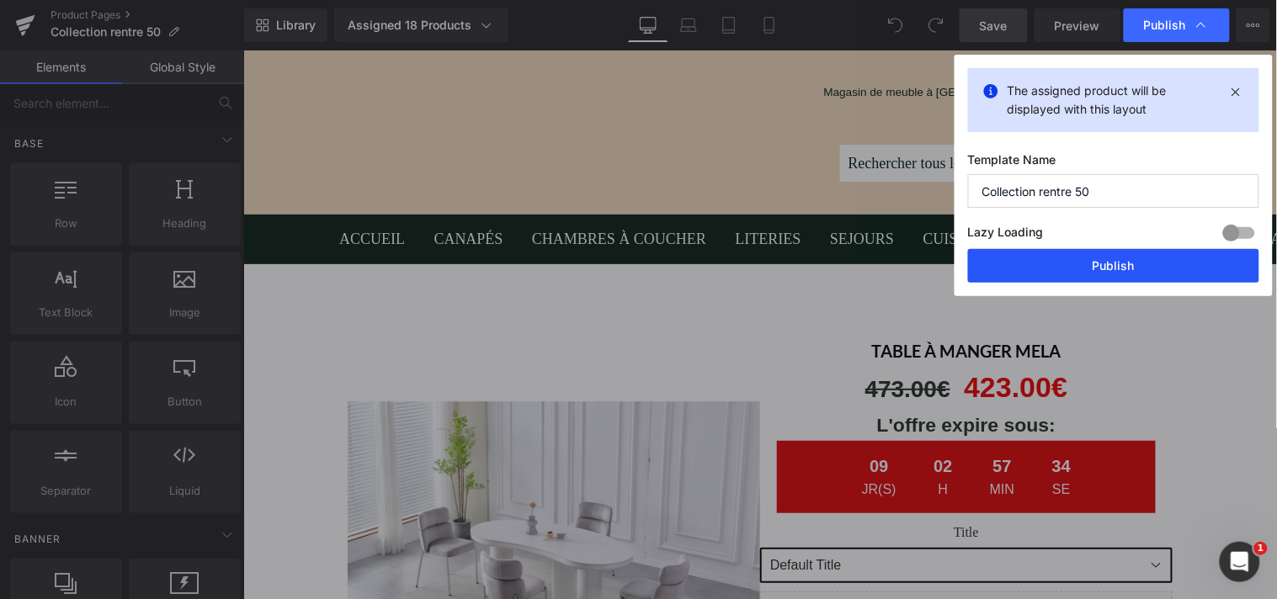
click at [1120, 261] on button "Publish" at bounding box center [1113, 266] width 291 height 34
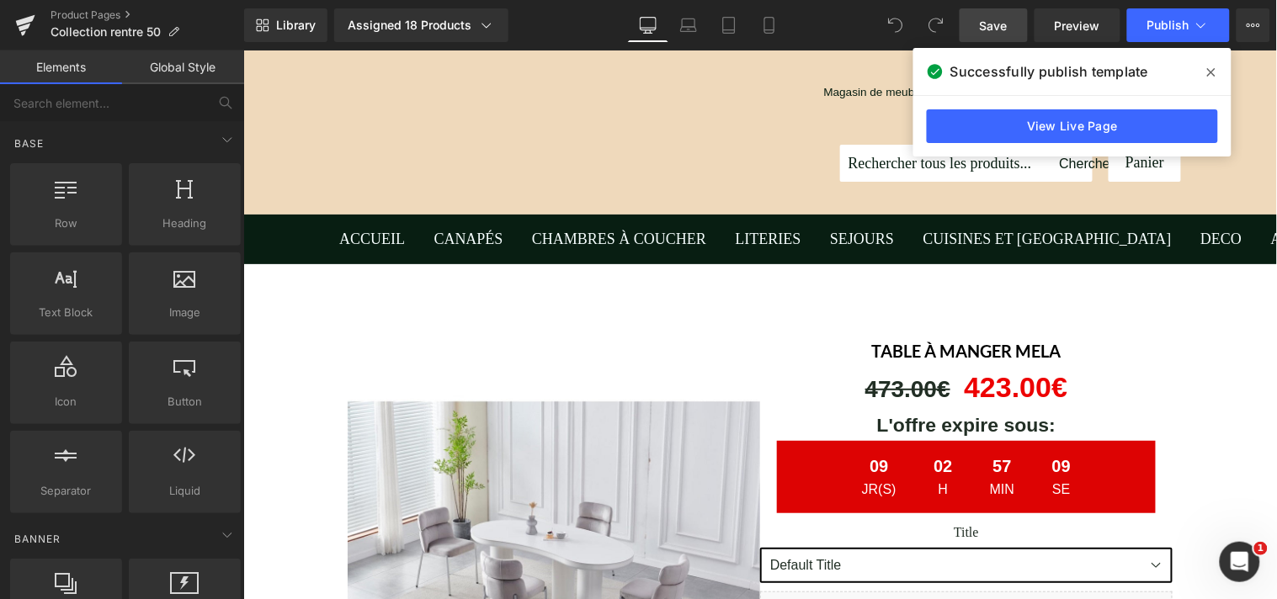
click at [1205, 72] on span at bounding box center [1210, 72] width 27 height 27
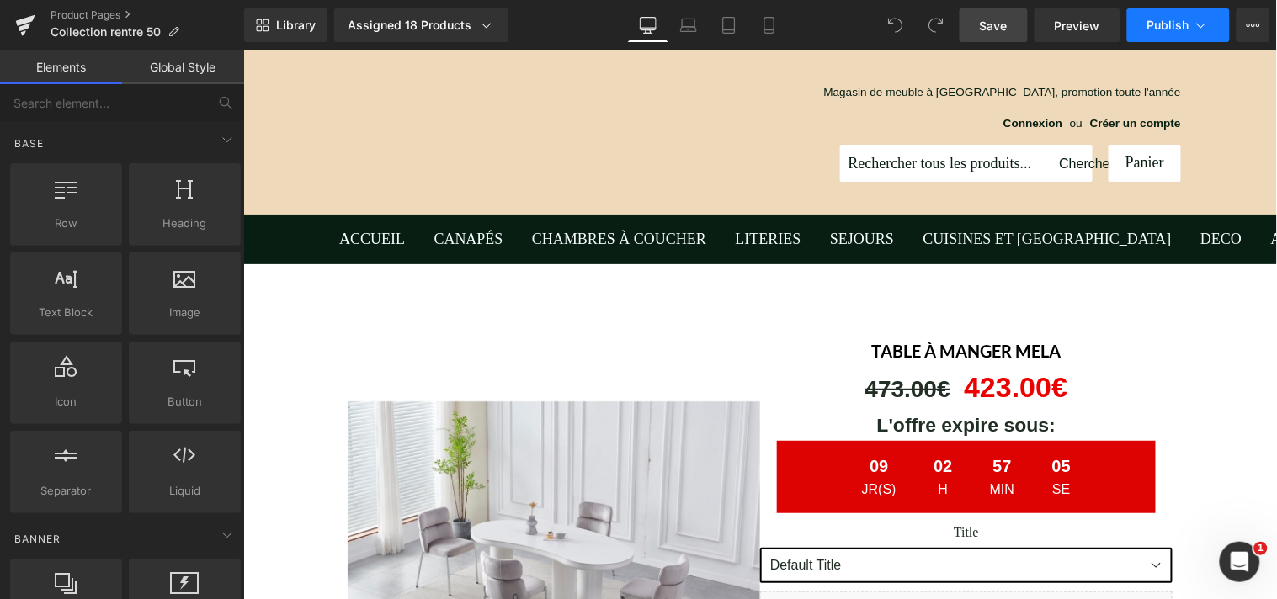
click at [1146, 20] on button "Publish" at bounding box center [1178, 25] width 103 height 34
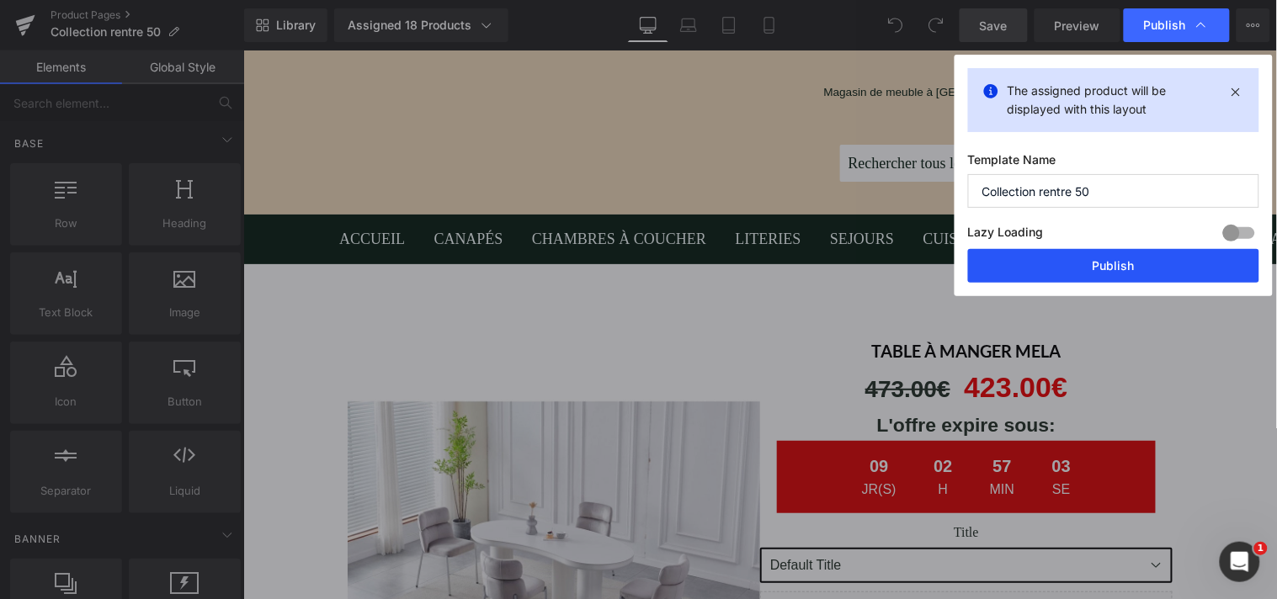
click at [1112, 256] on button "Publish" at bounding box center [1113, 266] width 291 height 34
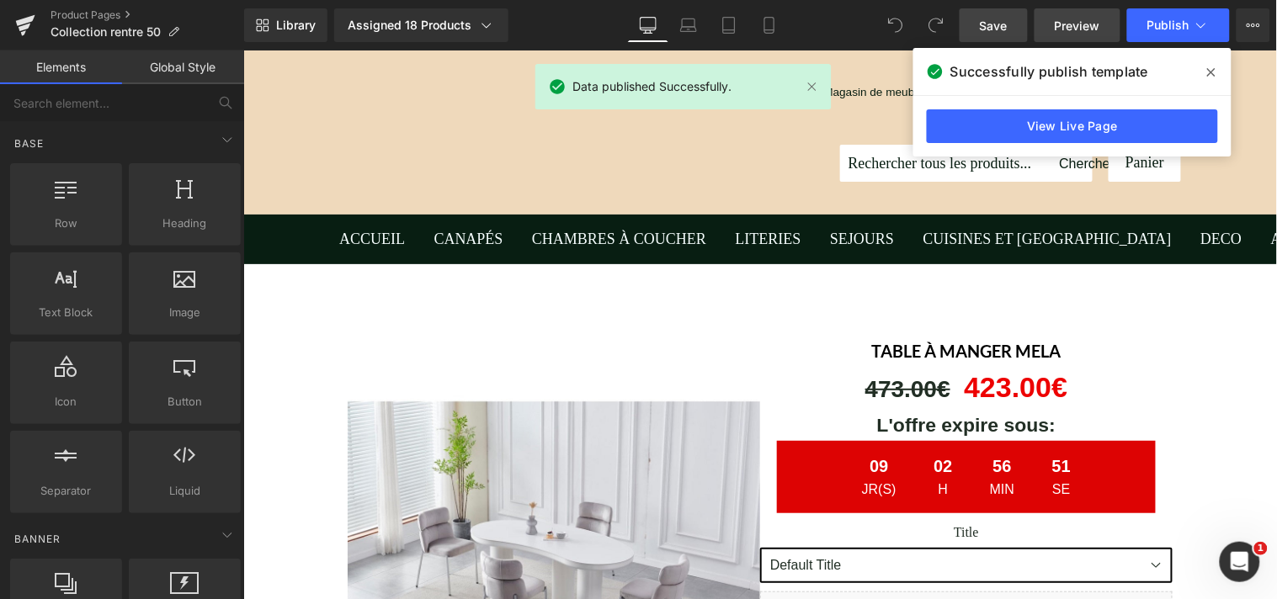
click at [1069, 22] on span "Preview" at bounding box center [1076, 26] width 45 height 18
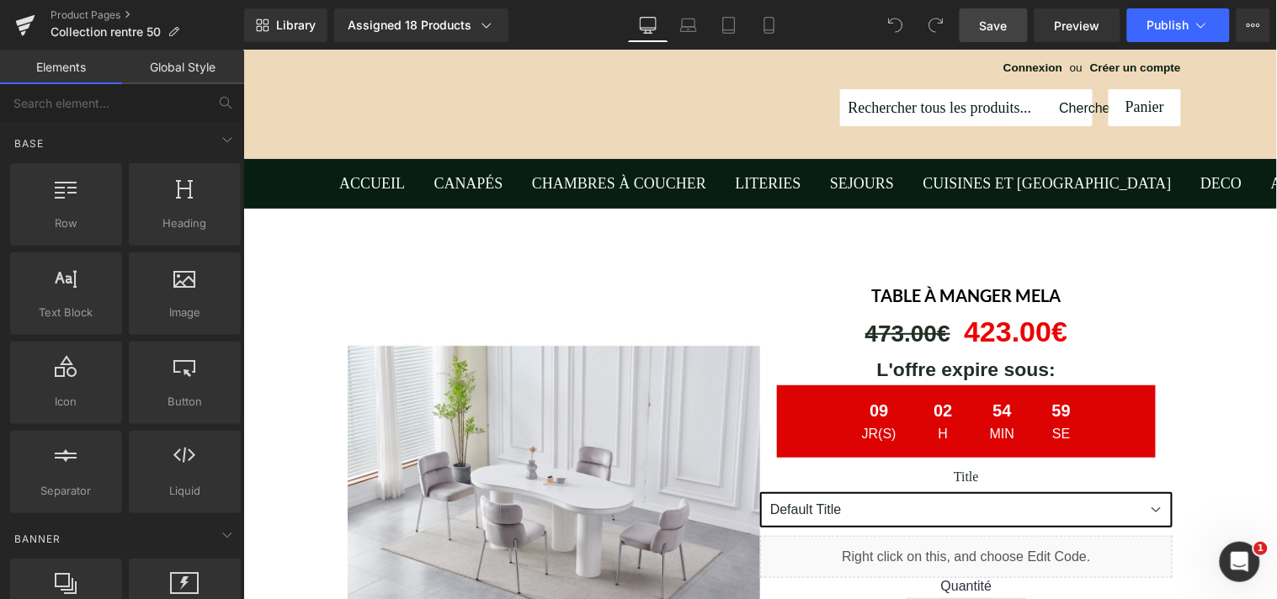
scroll to position [168, 0]
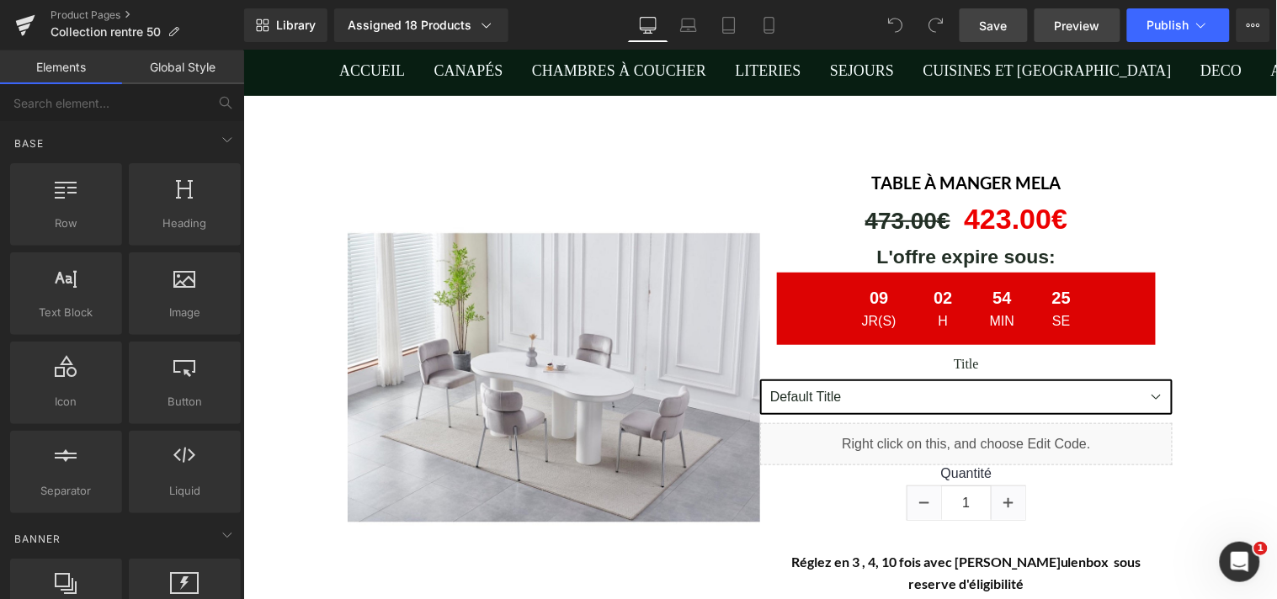
click at [1067, 24] on span "Preview" at bounding box center [1076, 26] width 45 height 18
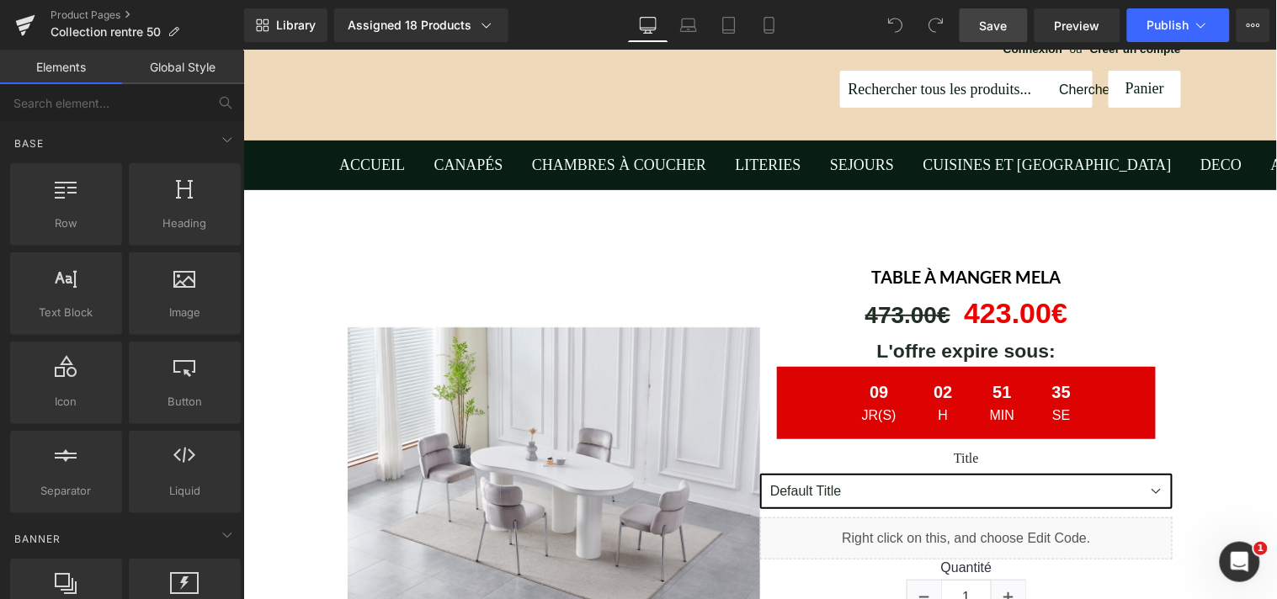
scroll to position [0, 0]
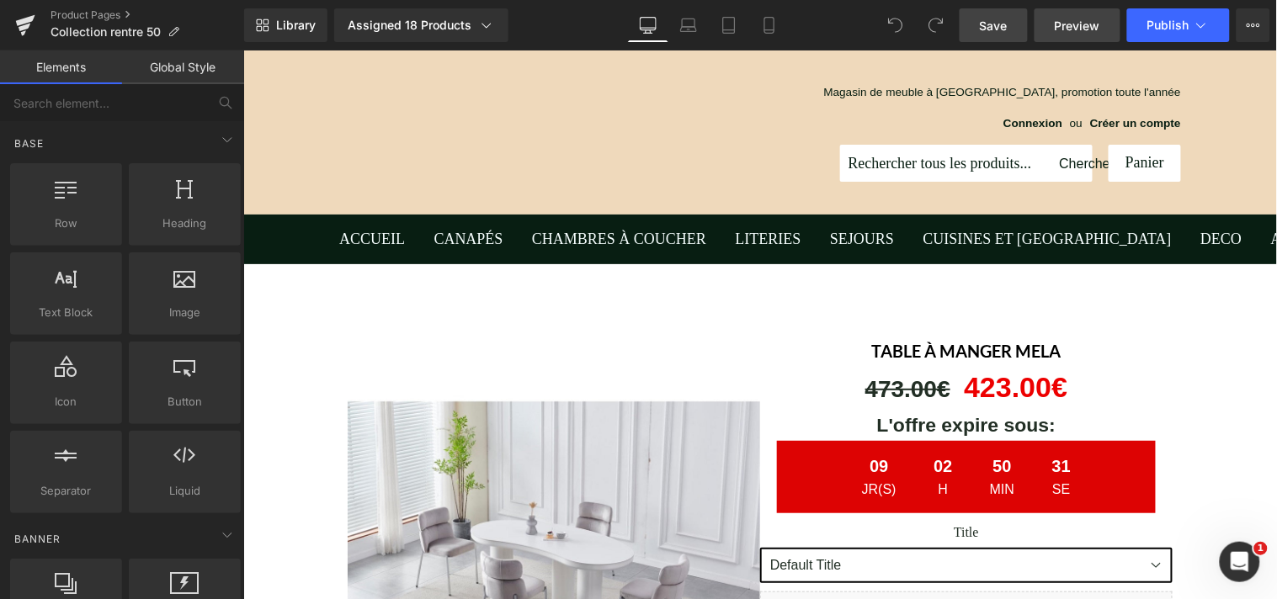
click at [1079, 23] on span "Preview" at bounding box center [1076, 26] width 45 height 18
